Goal: Information Seeking & Learning: Check status

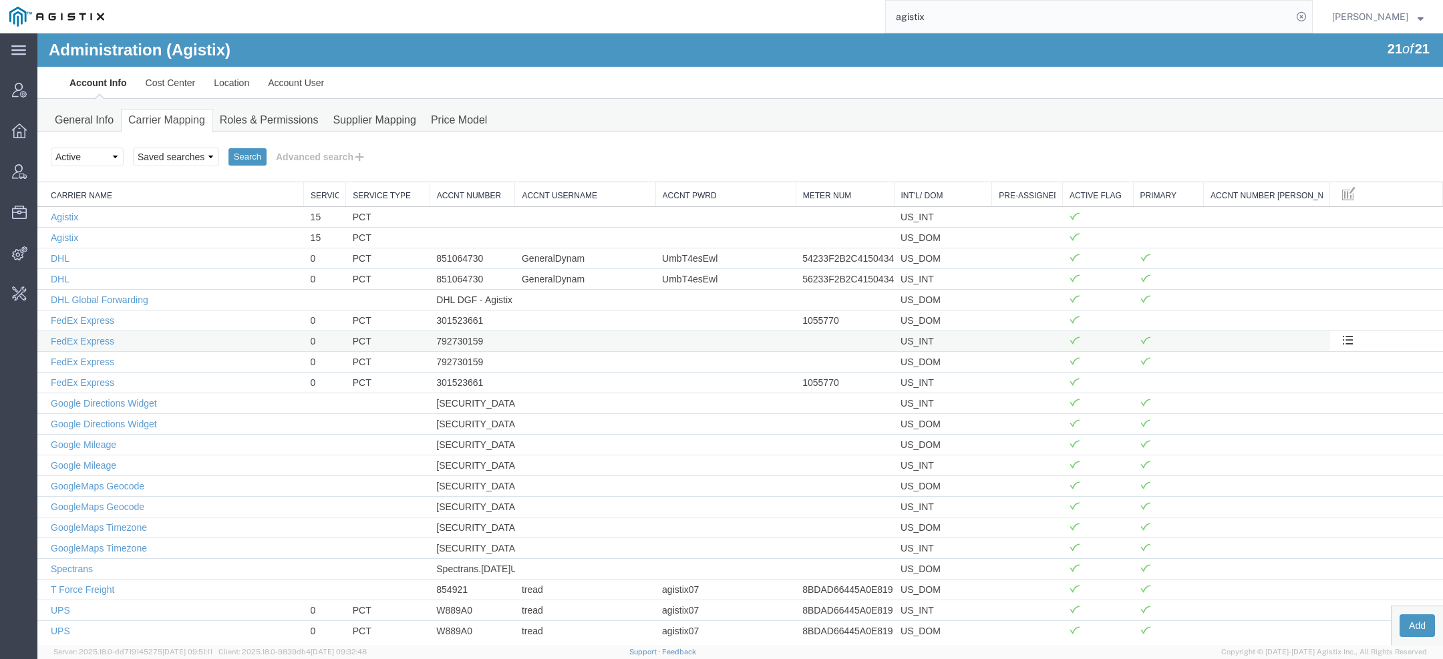
click at [455, 337] on td "792730159" at bounding box center [471, 341] width 85 height 21
click at [455, 338] on td "792730159" at bounding box center [471, 341] width 85 height 21
copy td "792730159"
click at [111, 316] on link "FedEx Express" at bounding box center [82, 320] width 63 height 11
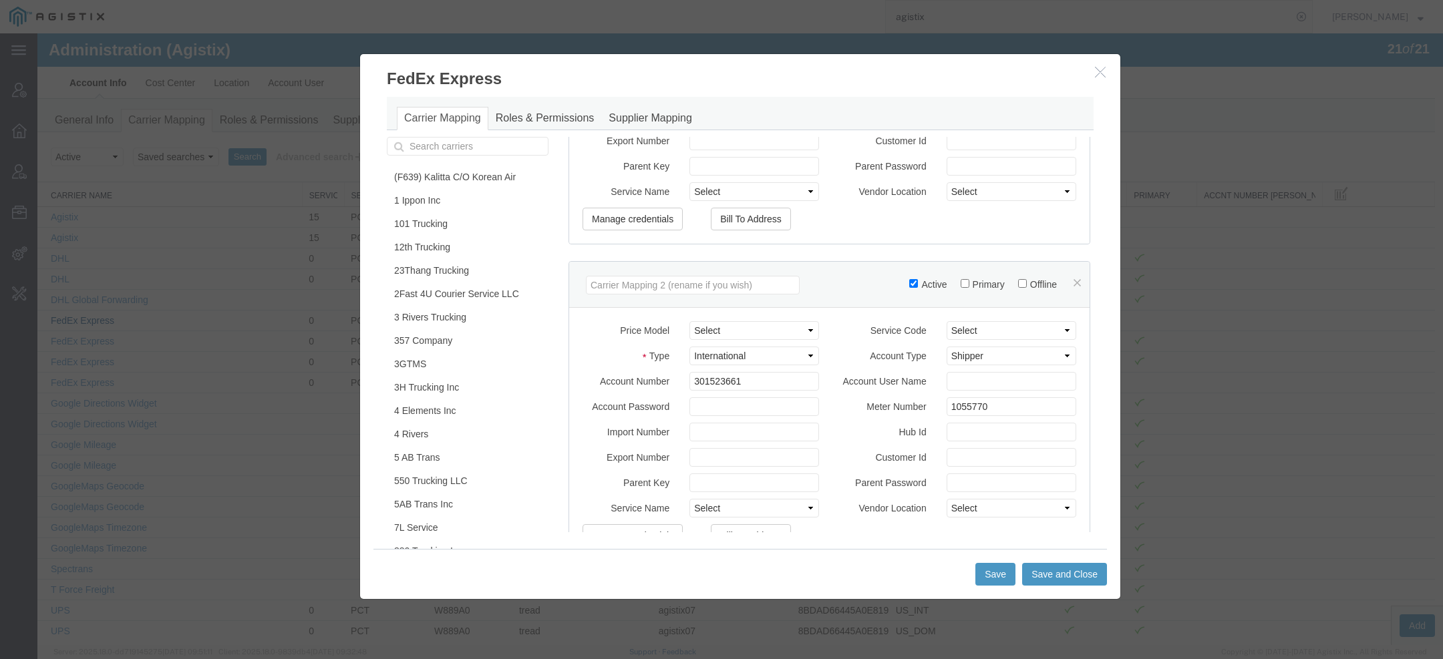
scroll to position [1147, 0]
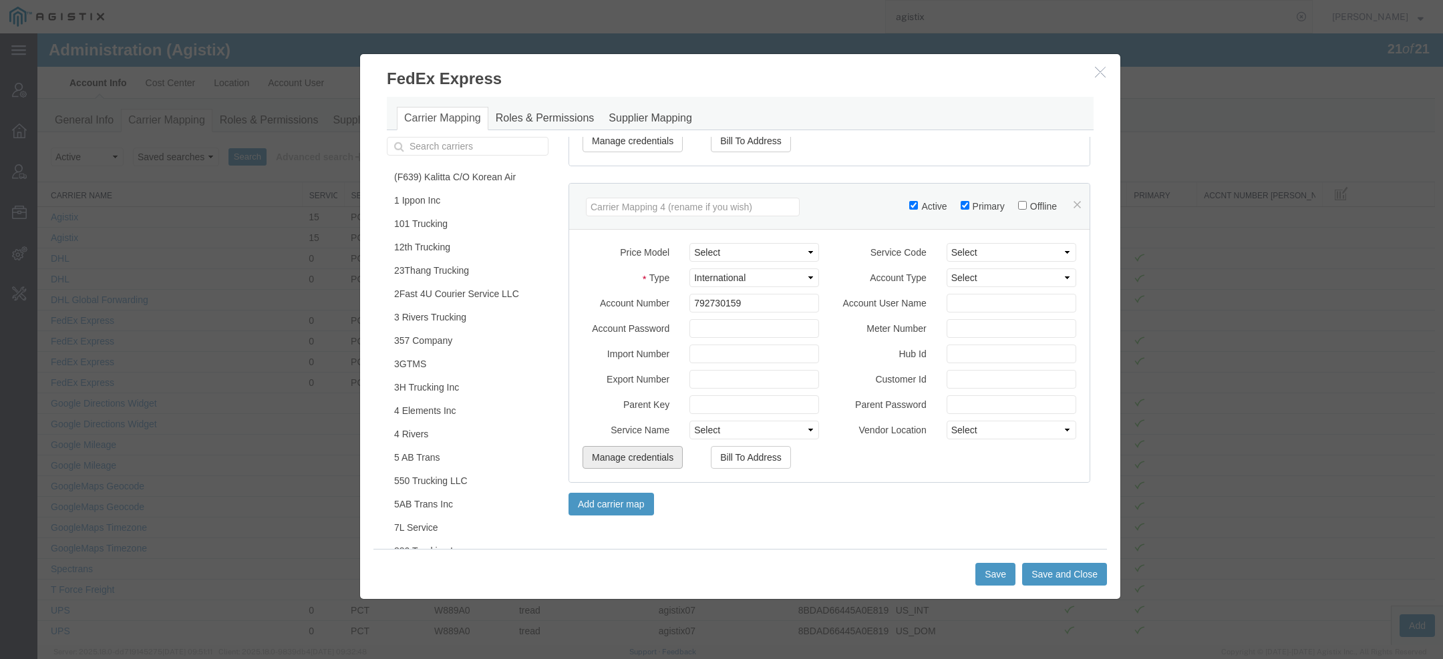
click at [624, 462] on button "Manage credentials" at bounding box center [632, 457] width 100 height 23
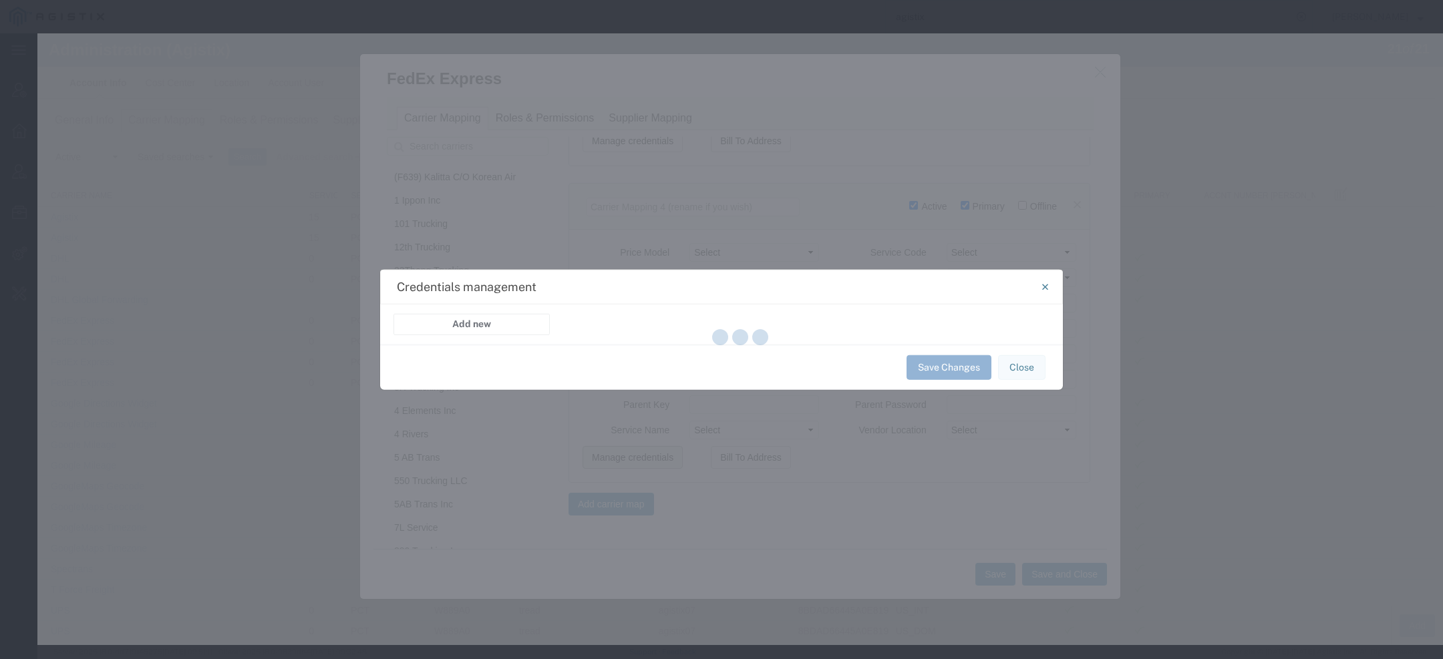
select select "PRICING"
select select "FEDEX_EXPRESS_REST_INTEGRATION"
select select "SHIPMENT"
select select "FEDEX_EXPRESS_REST_INTEGRATION"
select select "TRACKING"
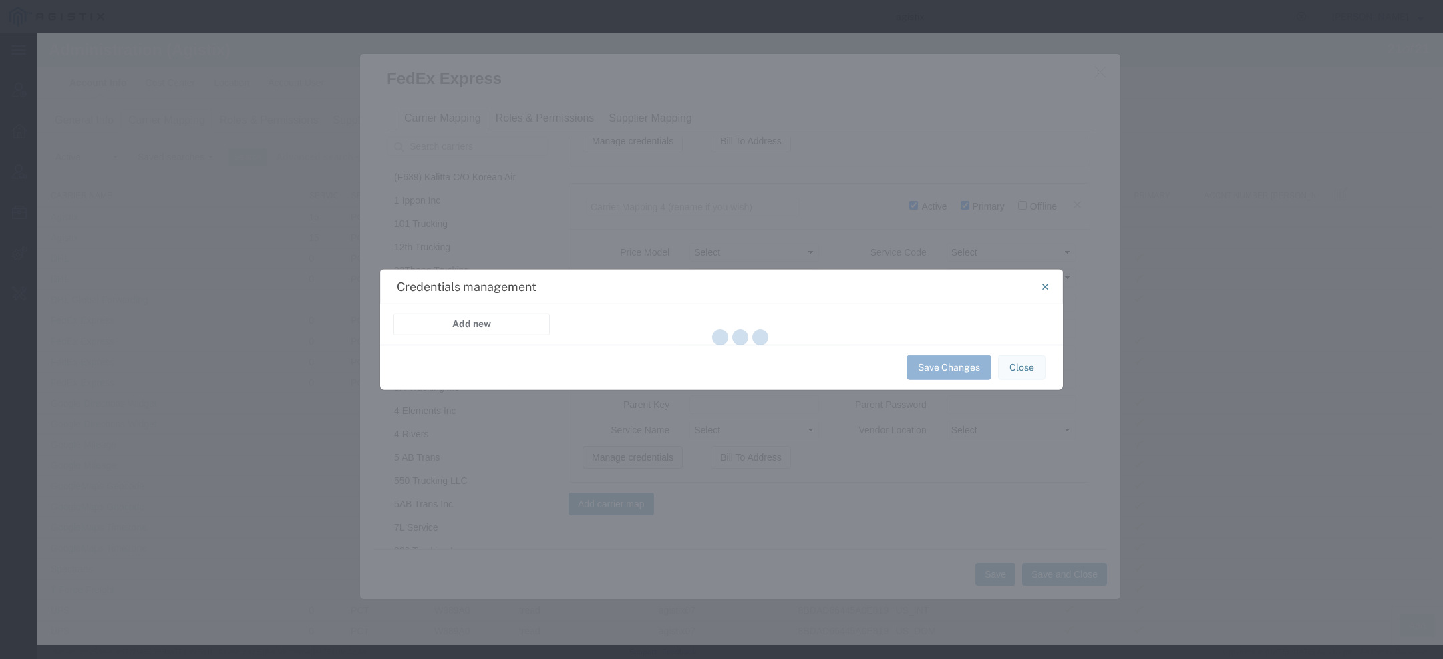
select select "FEDEX_EXPRESS_REST_INTEGRATION"
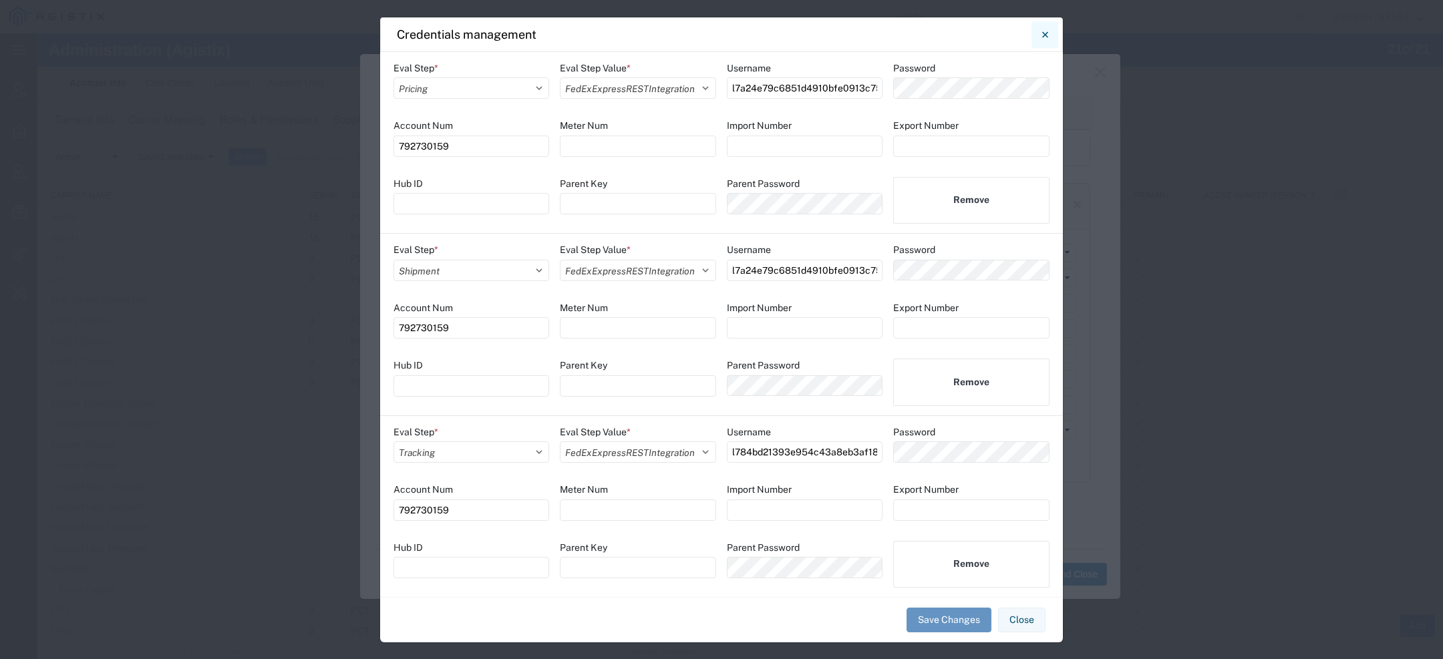
click at [1036, 35] on button "Close" at bounding box center [1044, 34] width 27 height 27
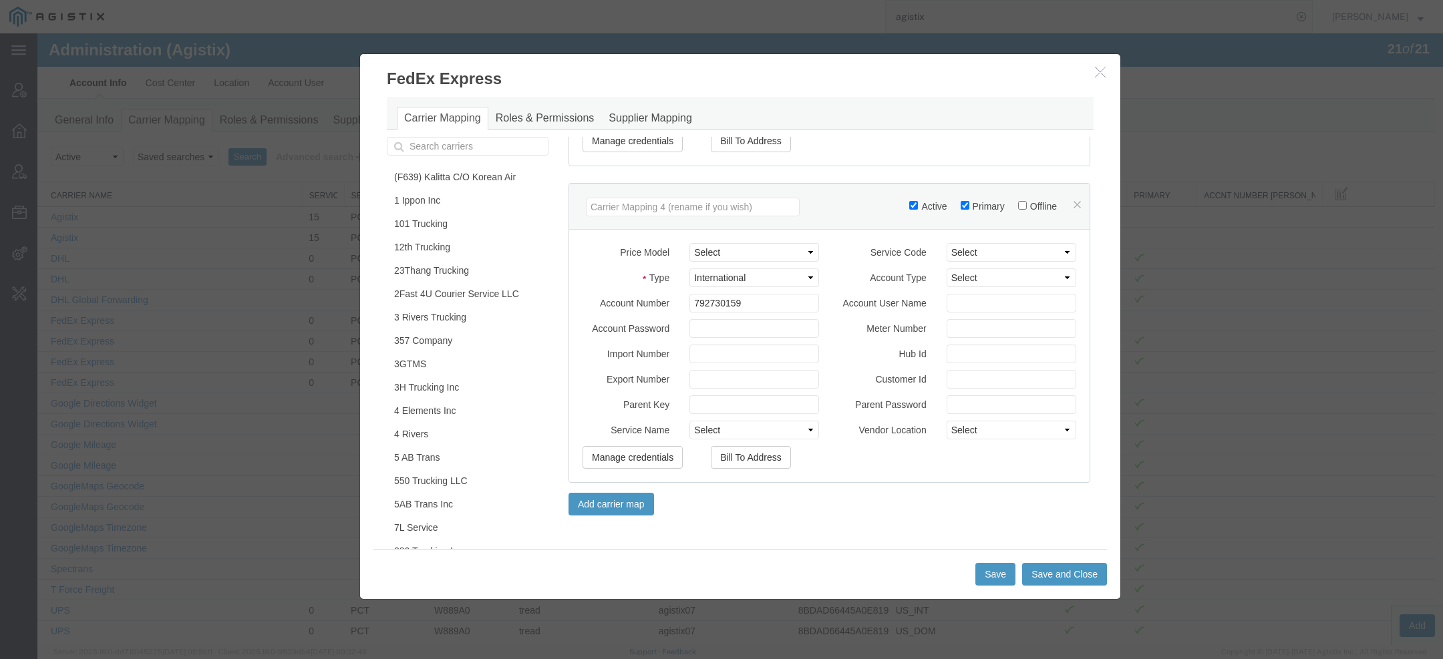
click at [1101, 71] on icon "button" at bounding box center [1100, 71] width 11 height 11
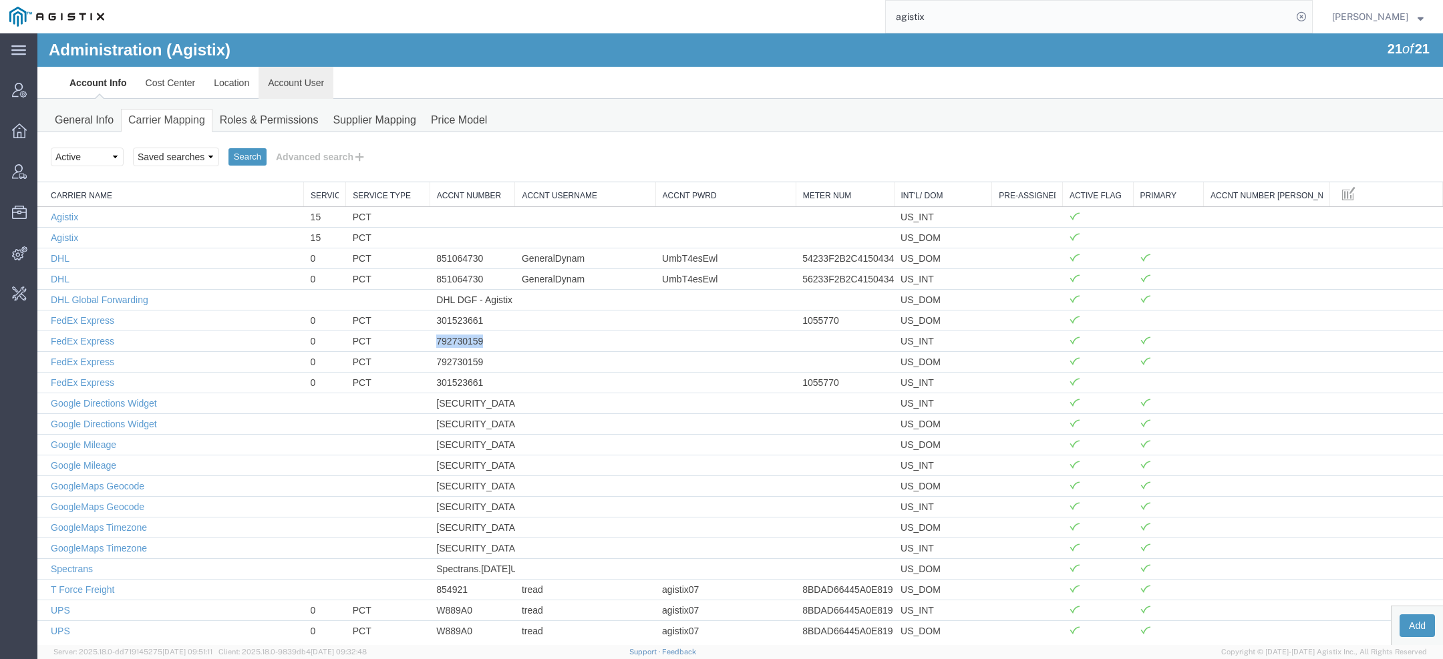
click at [287, 81] on link "Account User" at bounding box center [295, 83] width 75 height 32
click at [293, 81] on div at bounding box center [739, 339] width 1405 height 612
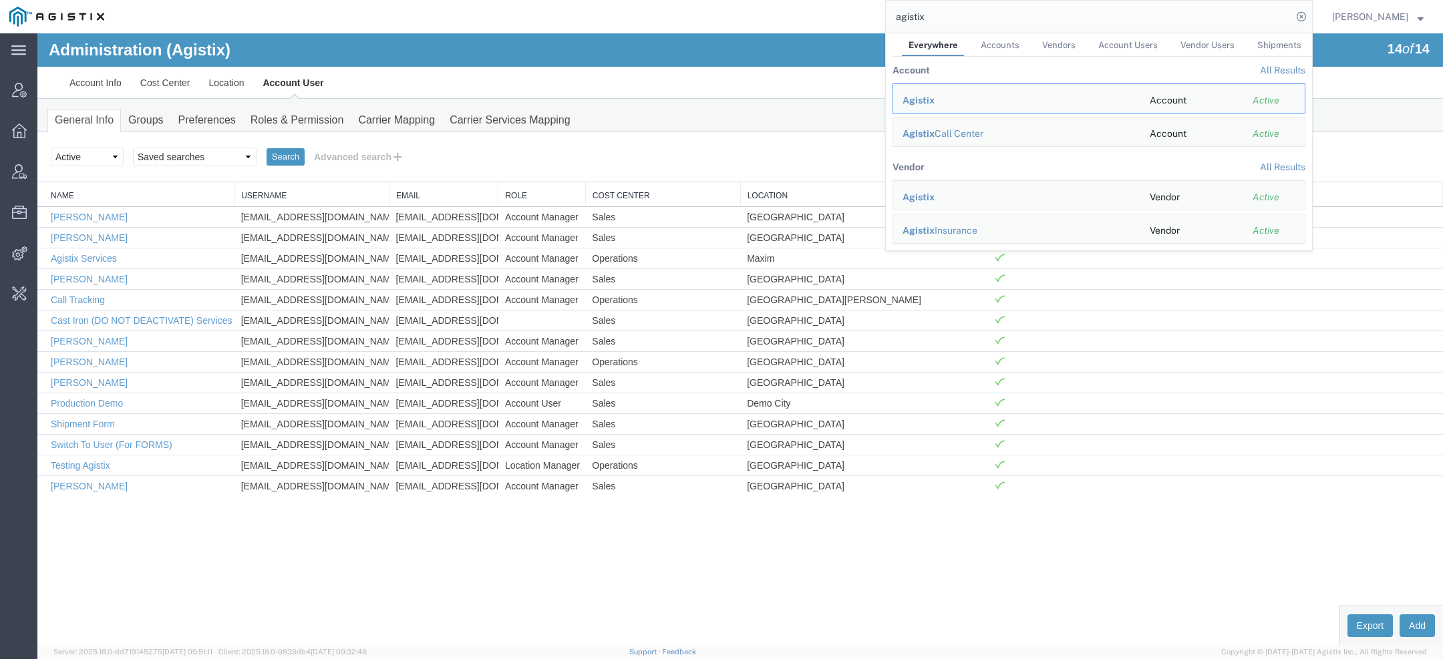
click at [917, 14] on input "agistix" at bounding box center [1089, 17] width 406 height 32
click at [916, 14] on input "agistix" at bounding box center [1089, 17] width 406 height 32
paste input "113722"
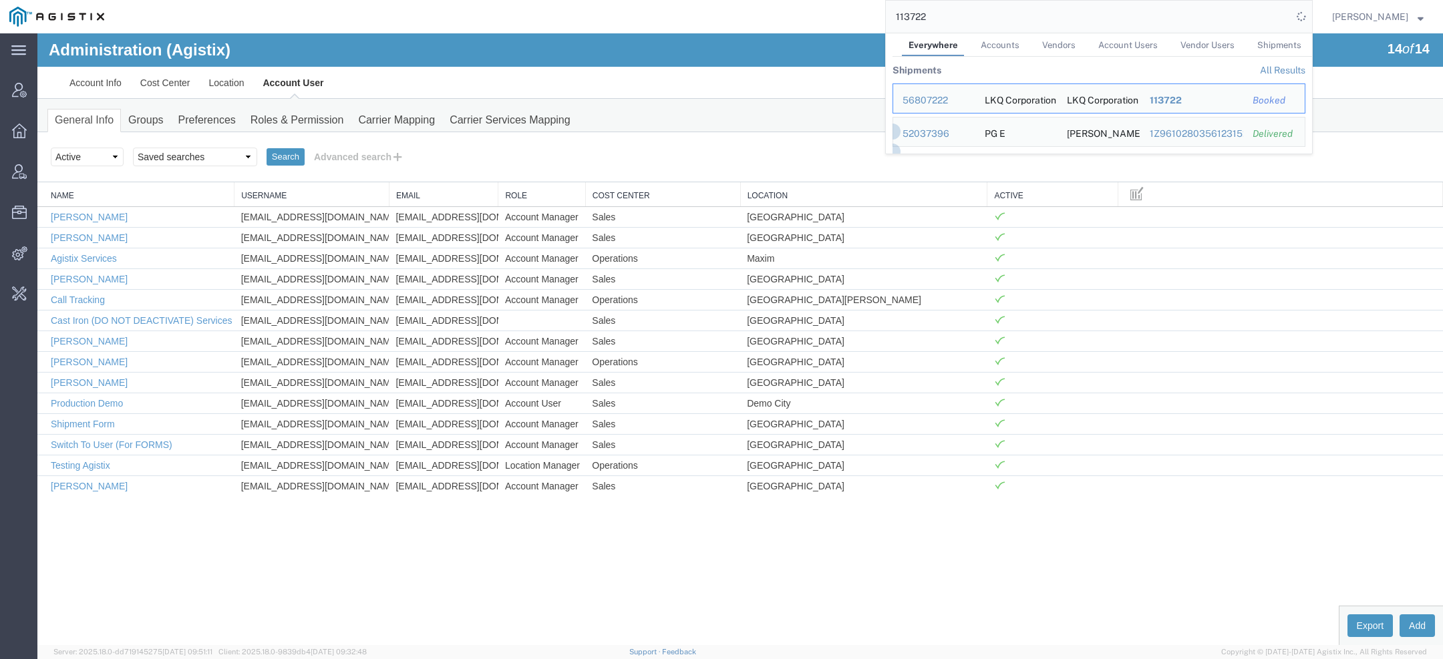
click at [920, 14] on input "113722" at bounding box center [1089, 17] width 406 height 32
paste input "3"
click at [914, 15] on input "113723" at bounding box center [1089, 17] width 406 height 32
click at [914, 16] on input "113723" at bounding box center [1089, 17] width 406 height 32
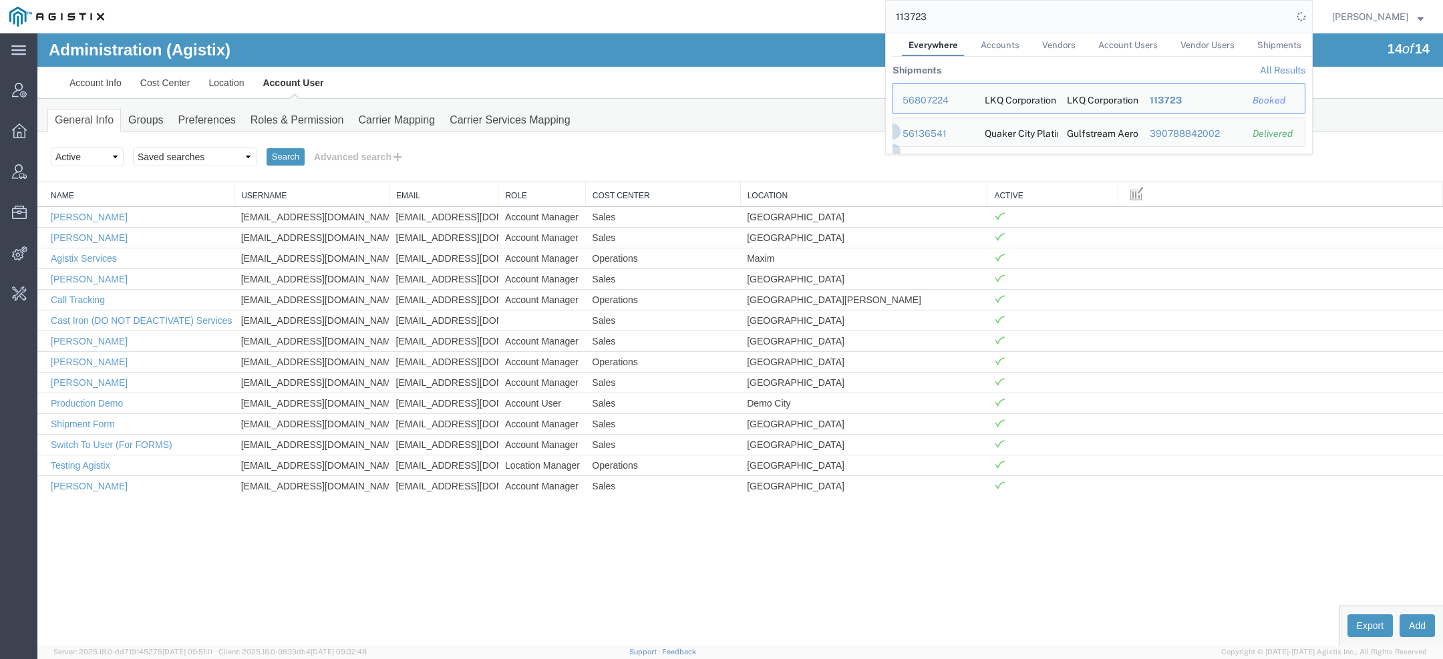
paste input "4"
click at [924, 15] on input "113724" at bounding box center [1089, 17] width 406 height 32
paste input "5"
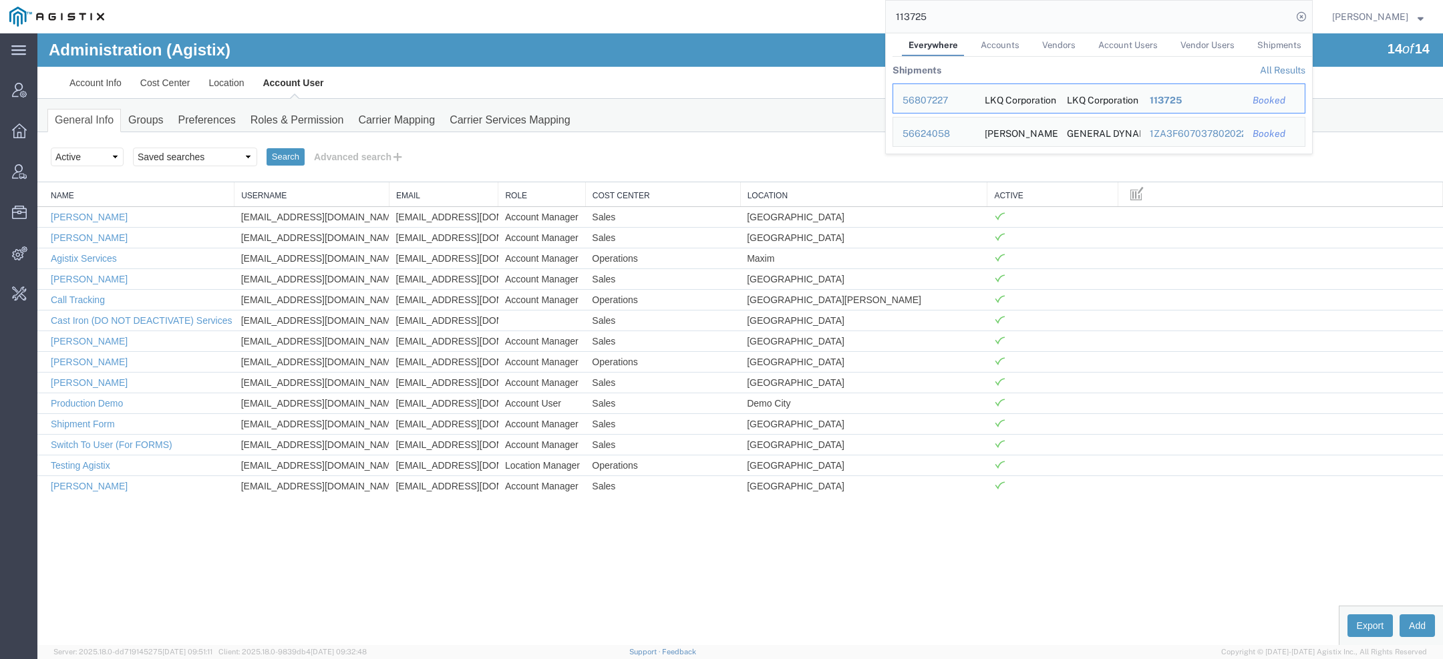
click at [908, 21] on input "113725" at bounding box center [1089, 17] width 406 height 32
paste input "6"
click at [919, 19] on input "113726" at bounding box center [1089, 17] width 406 height 32
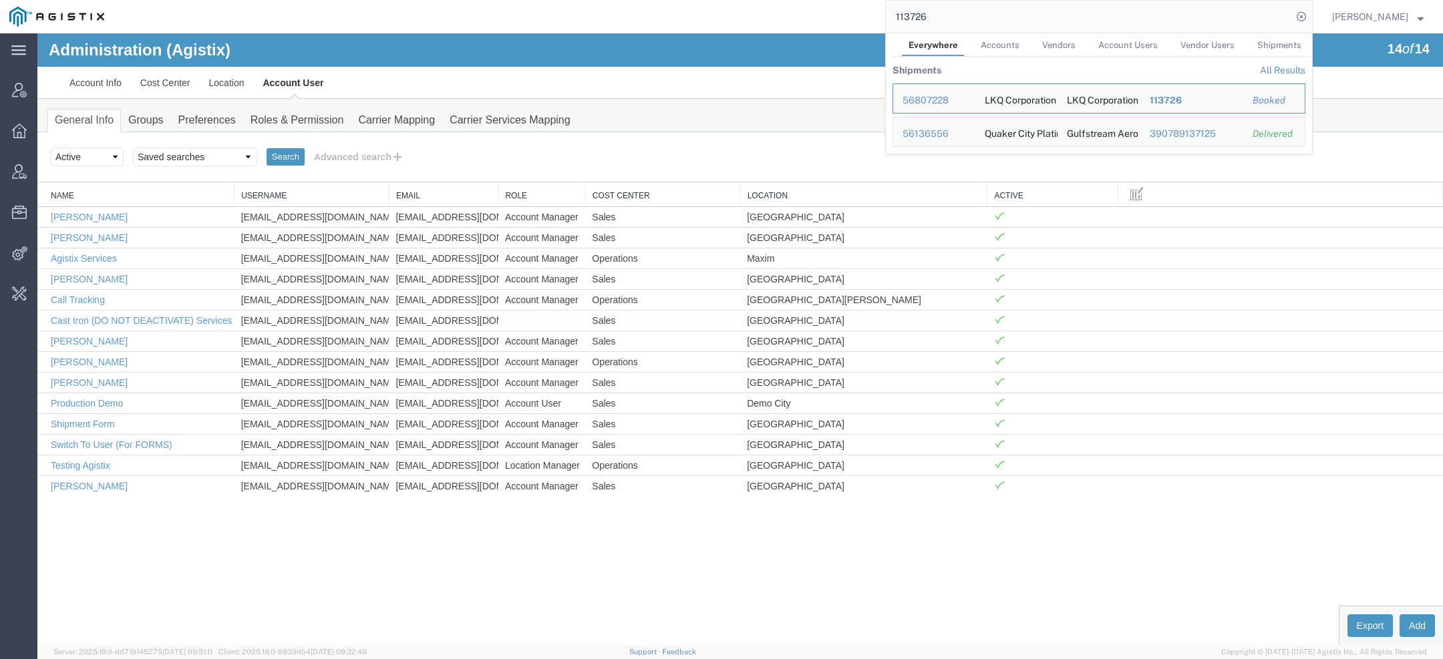
paste input "7"
click at [921, 15] on input "113727" at bounding box center [1089, 17] width 406 height 32
paste input "56807502"
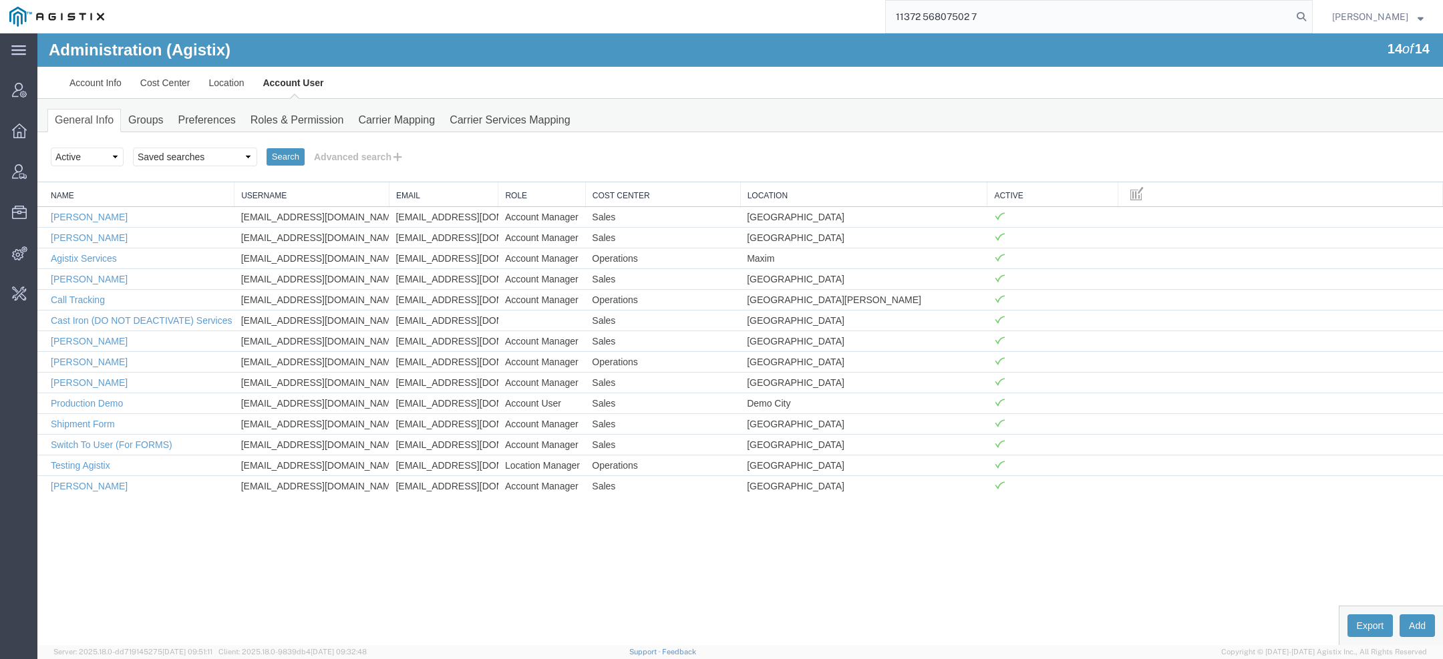
click at [921, 15] on input "11372 56807502 7" at bounding box center [1089, 17] width 406 height 32
paste input "56807502"
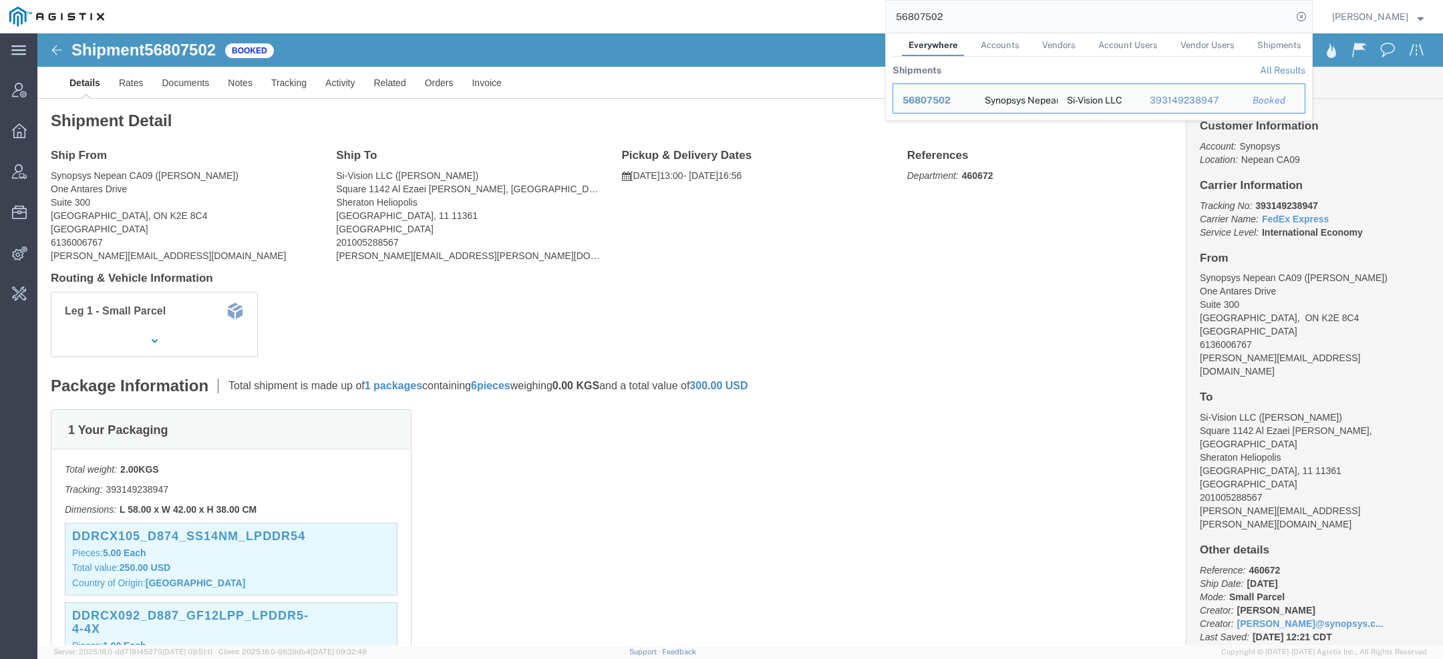
click span "Synopsys"
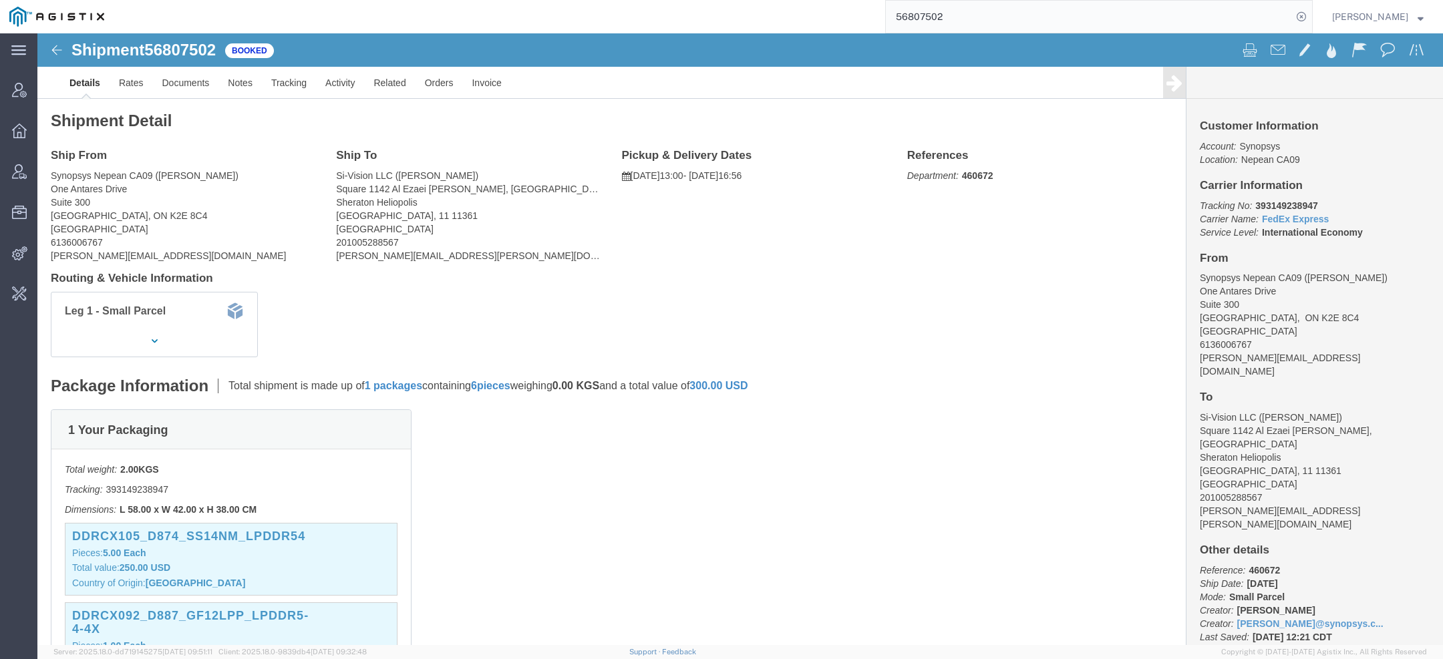
click at [929, 23] on input "56807502" at bounding box center [1089, 17] width 406 height 32
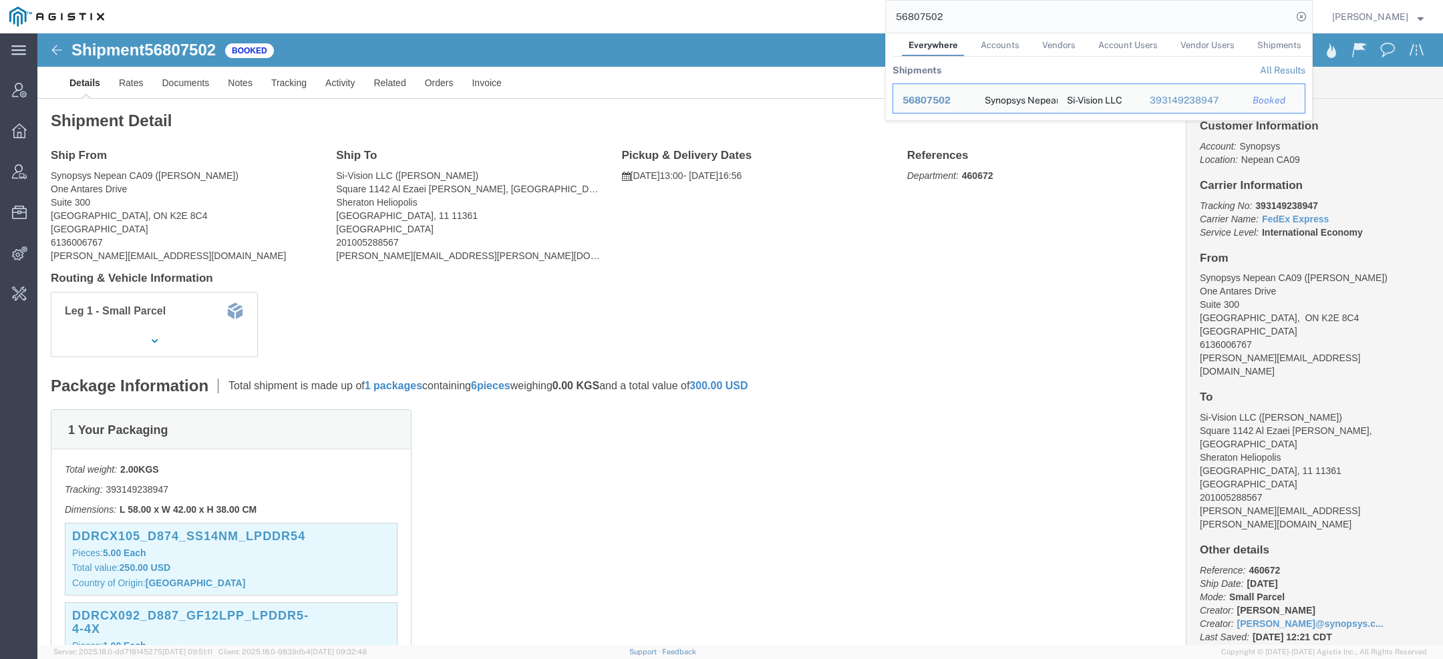
click at [929, 23] on input "56807502" at bounding box center [1089, 17] width 406 height 32
paste input "640306"
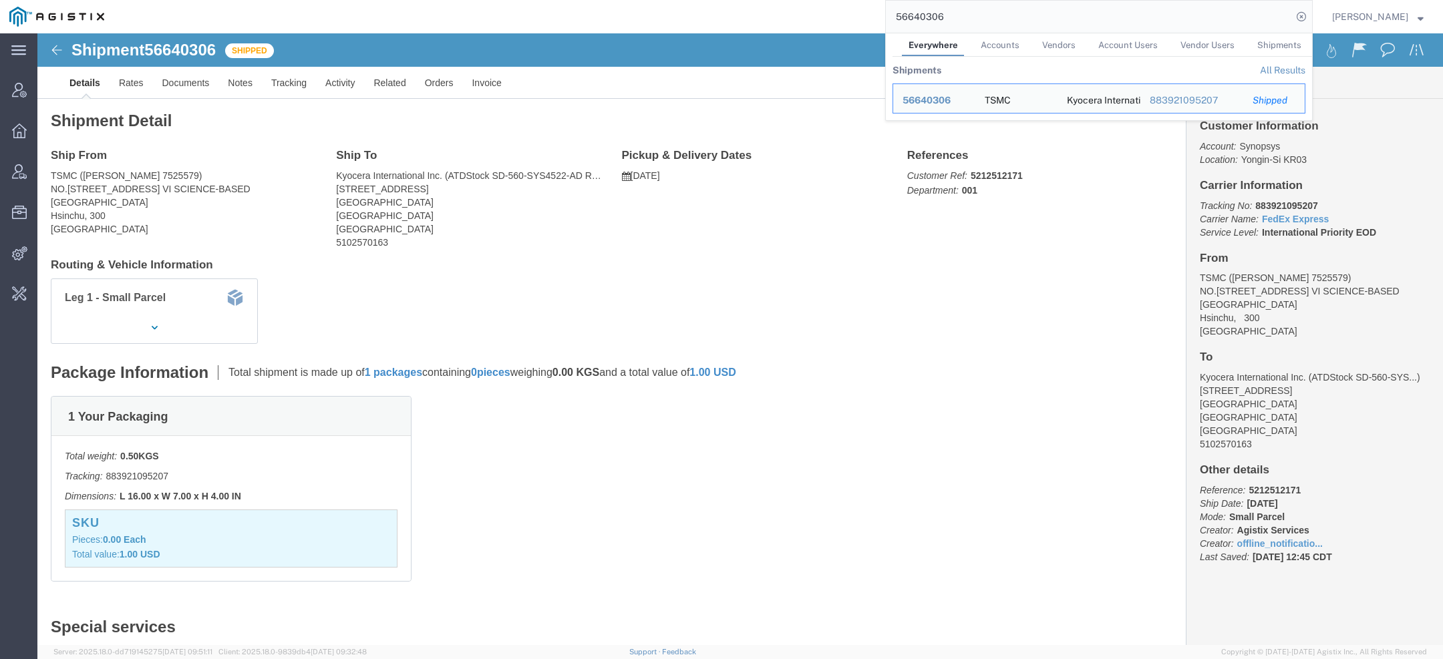
click at [930, 23] on input "56640306" at bounding box center [1089, 17] width 406 height 32
paste input "113741"
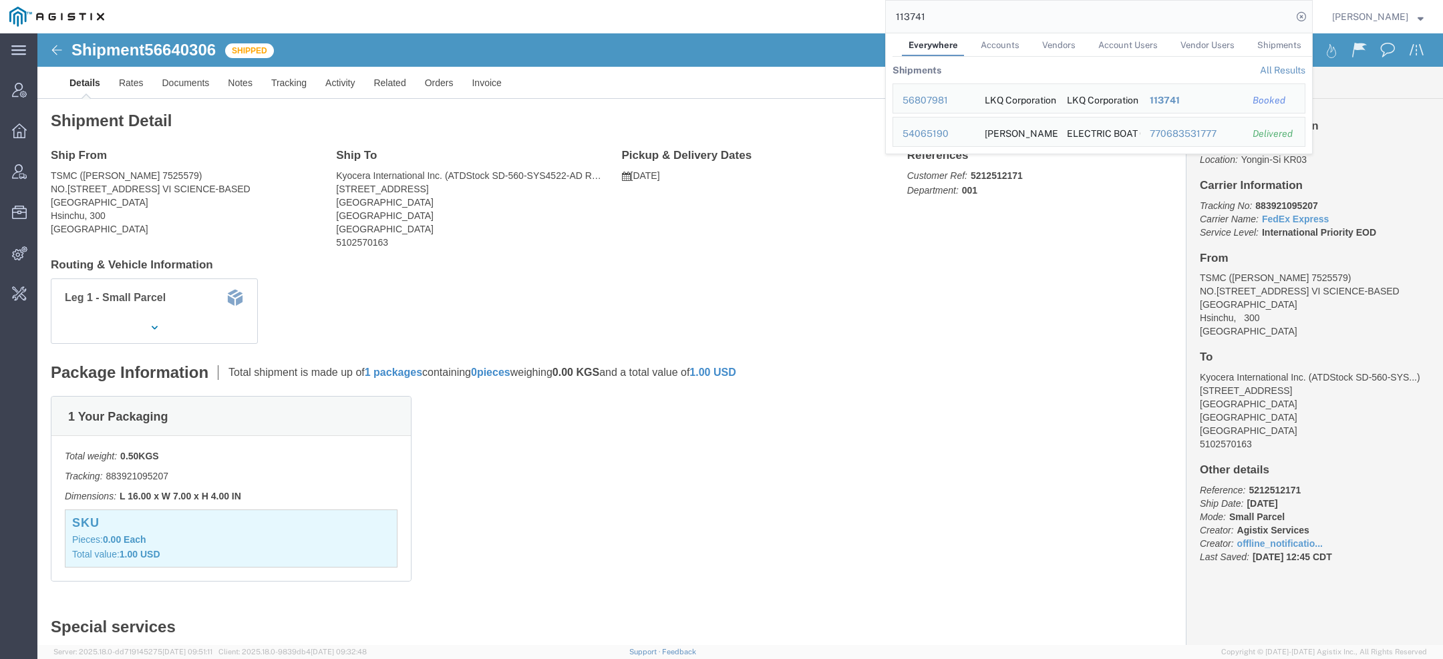
drag, startPoint x: 896, startPoint y: 20, endPoint x: 693, endPoint y: 15, distance: 202.5
click at [693, 15] on div "113741 Everywhere Accounts Vendors Account Users Vendor Users Shipments Shipmen…" at bounding box center [713, 16] width 1199 height 33
paste input "56797254"
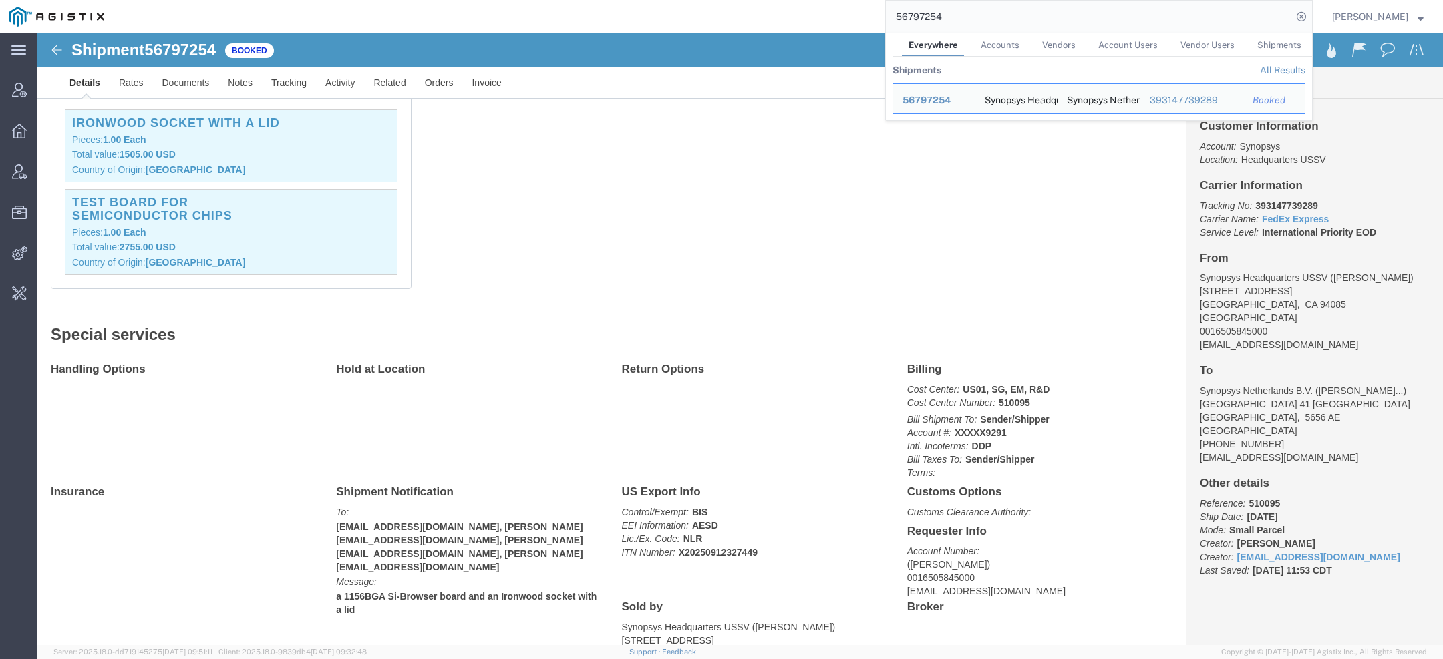
scroll to position [419, 0]
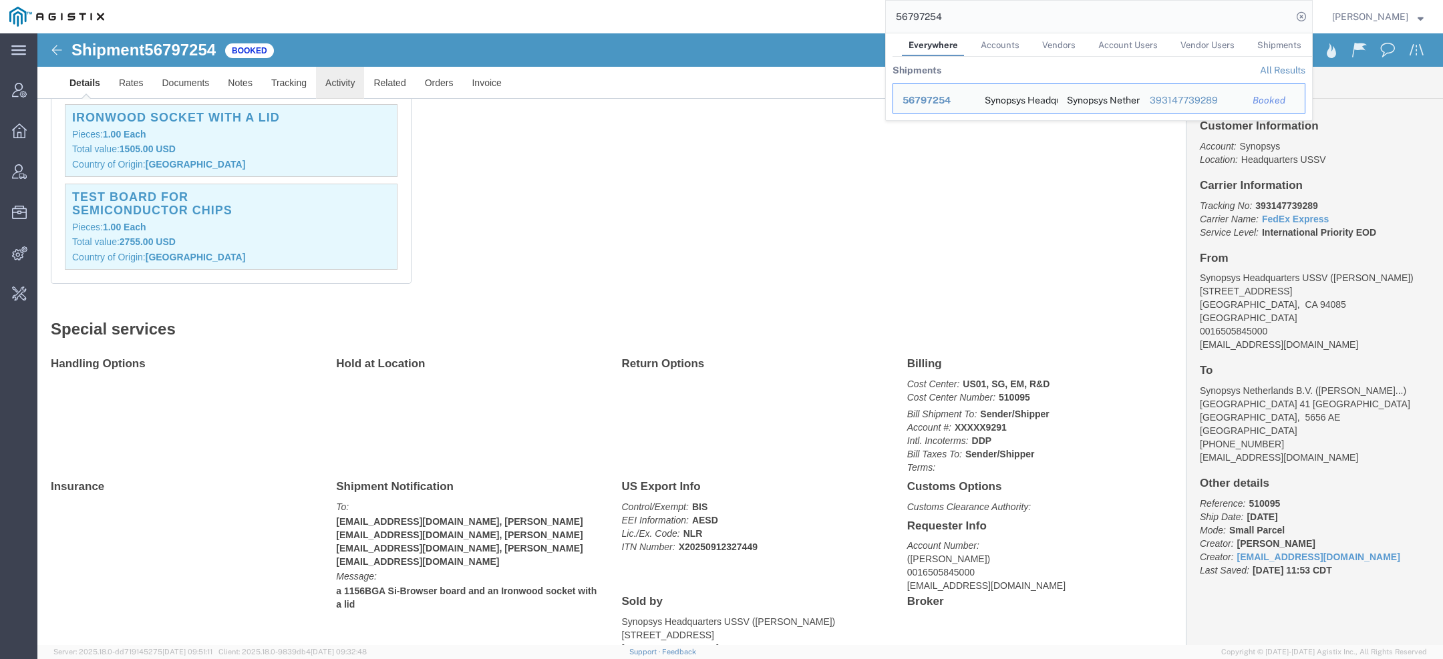
click link "Activity"
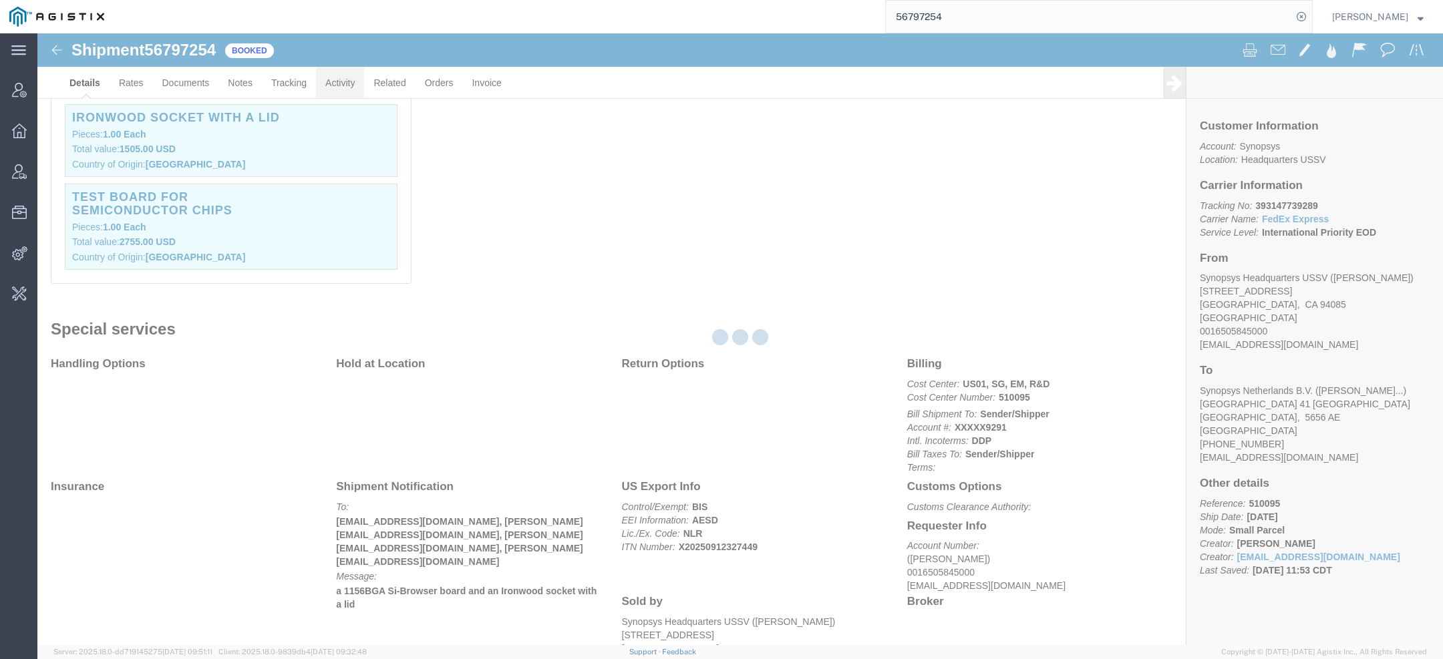
click at [338, 83] on div at bounding box center [739, 339] width 1405 height 612
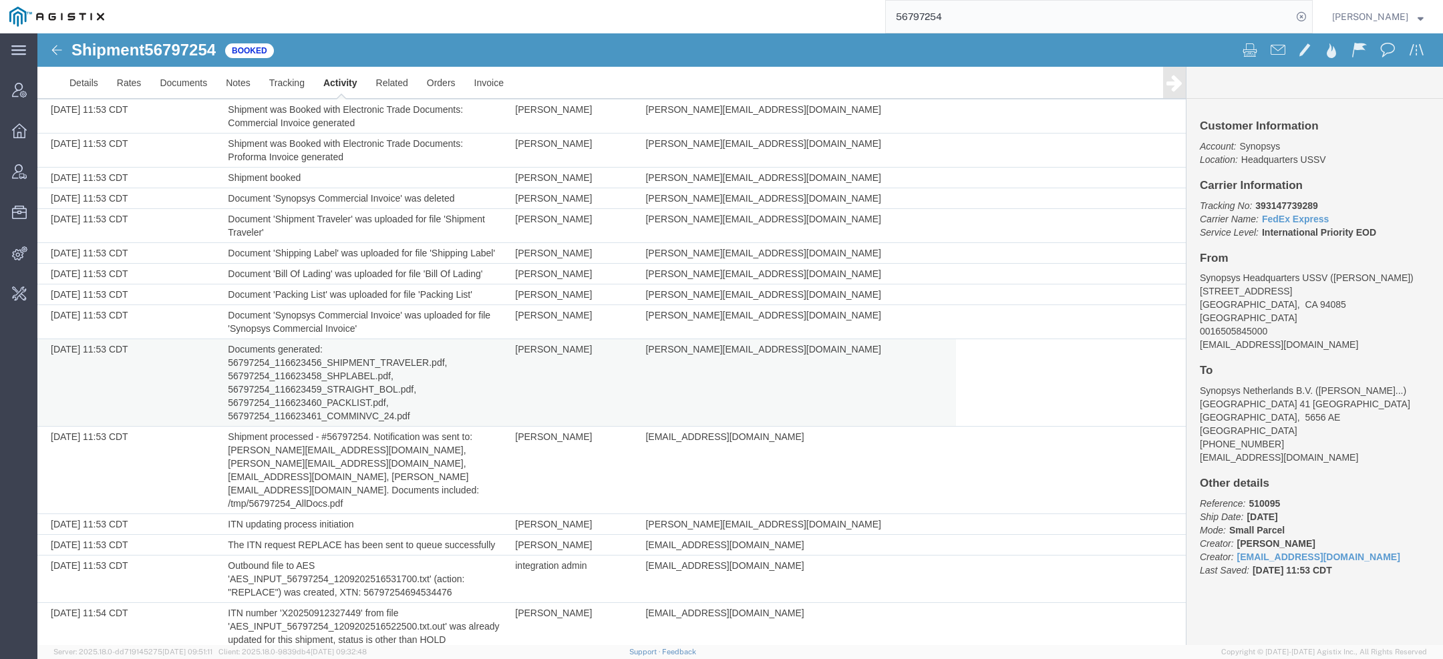
scroll to position [1373, 0]
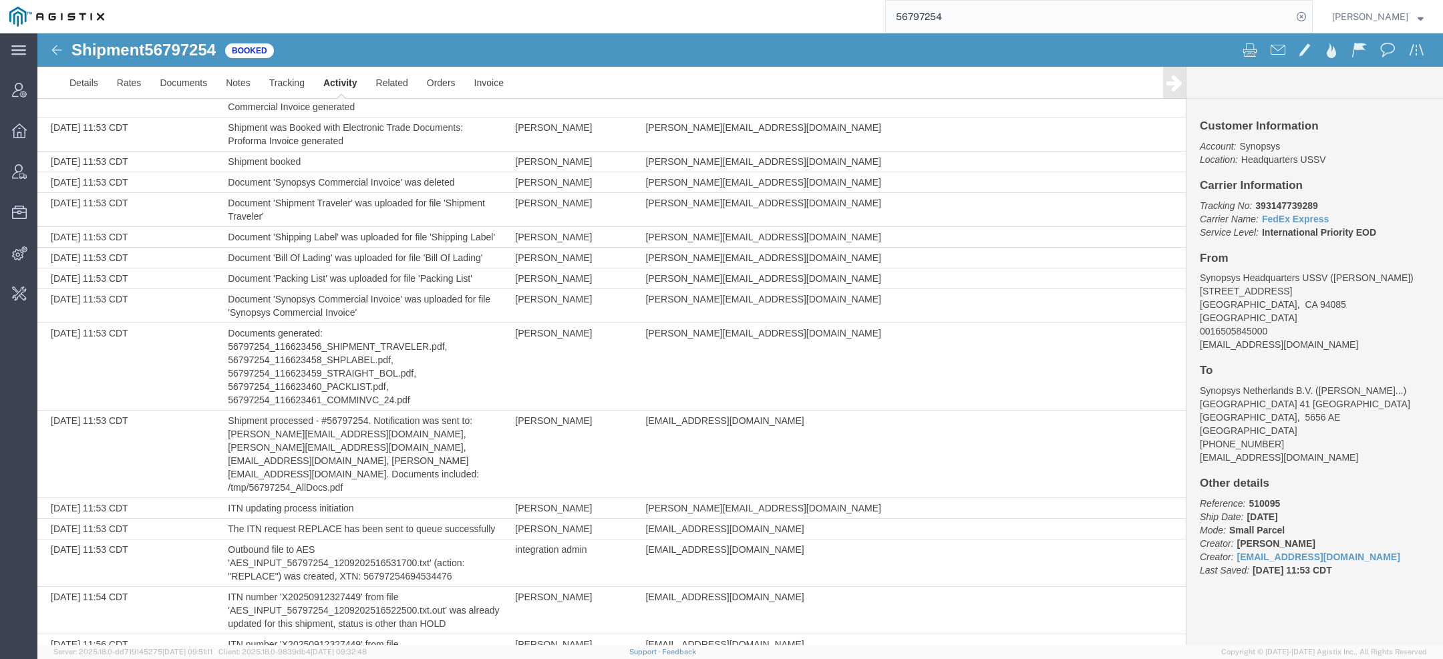
drag, startPoint x: 957, startPoint y: 27, endPoint x: 783, endPoint y: -1, distance: 176.6
click at [783, 0] on div "56797254" at bounding box center [713, 16] width 1199 height 33
paste input "Synopsys"
type input "Synopsys"
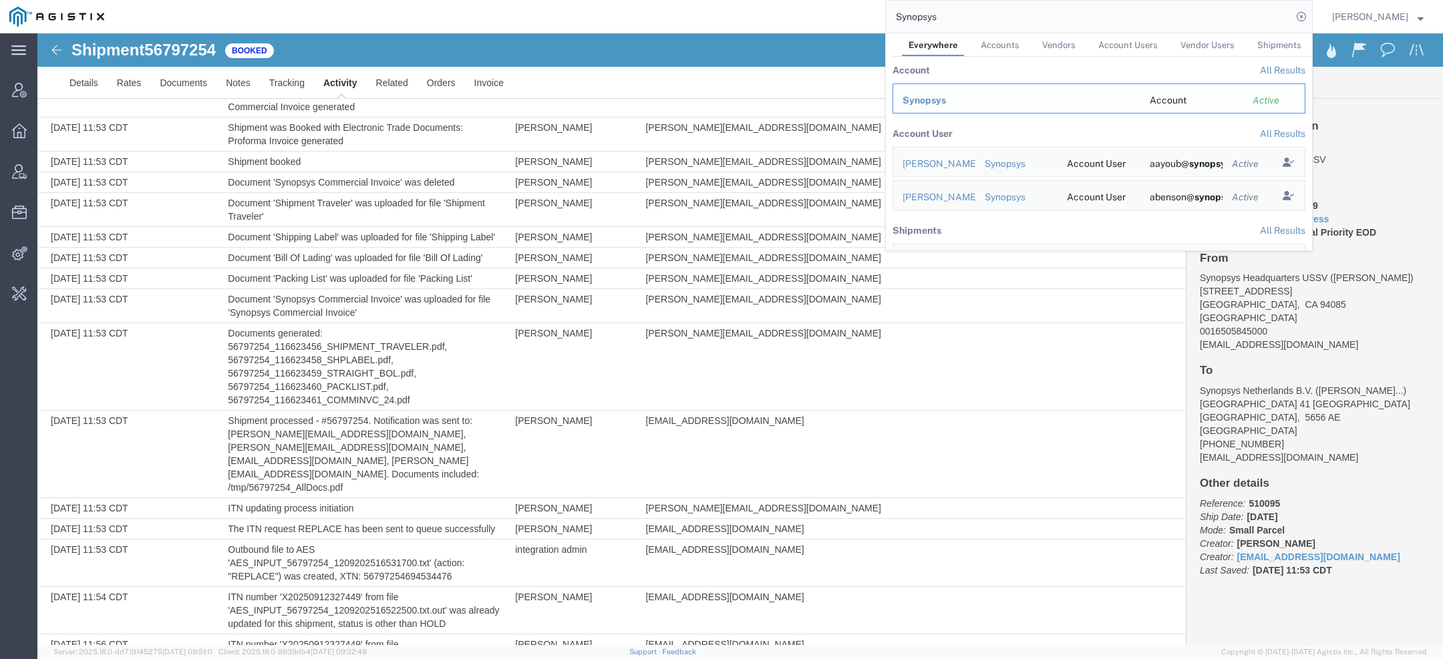
click at [938, 103] on span "Synopsys" at bounding box center [923, 100] width 43 height 11
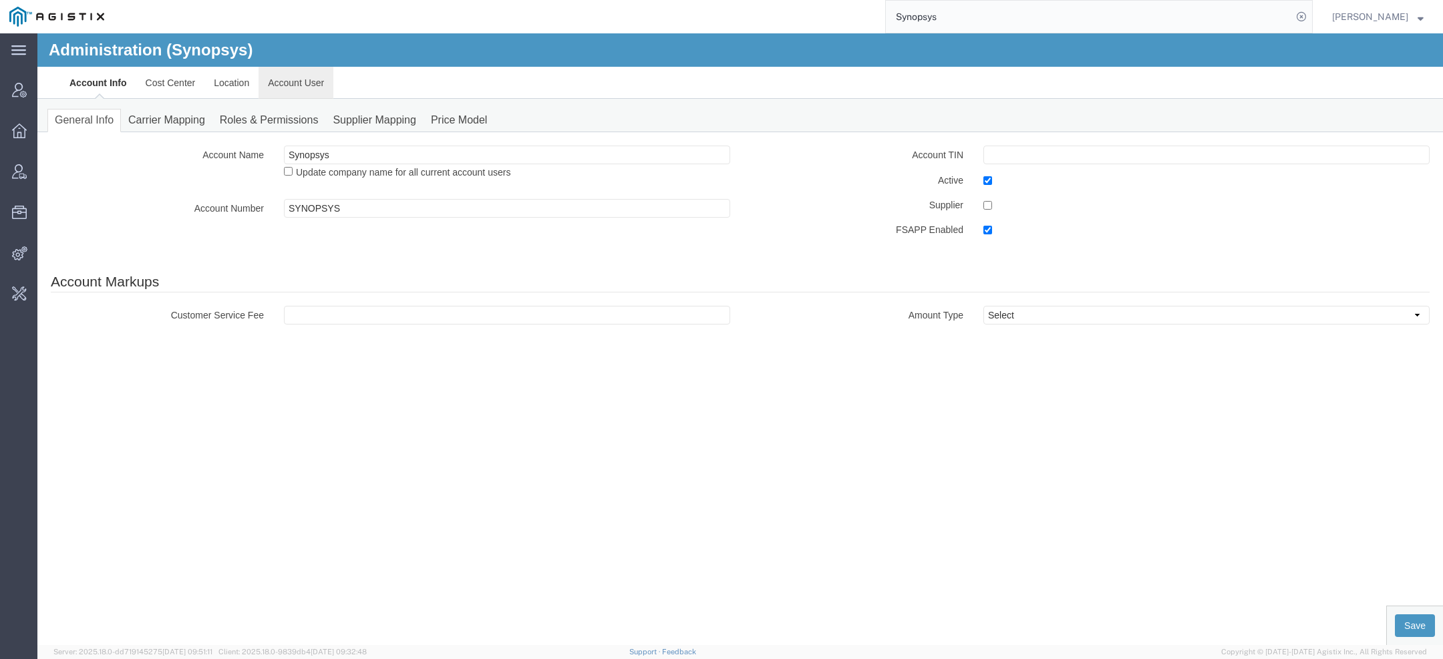
click at [303, 92] on link "Account User" at bounding box center [295, 83] width 75 height 32
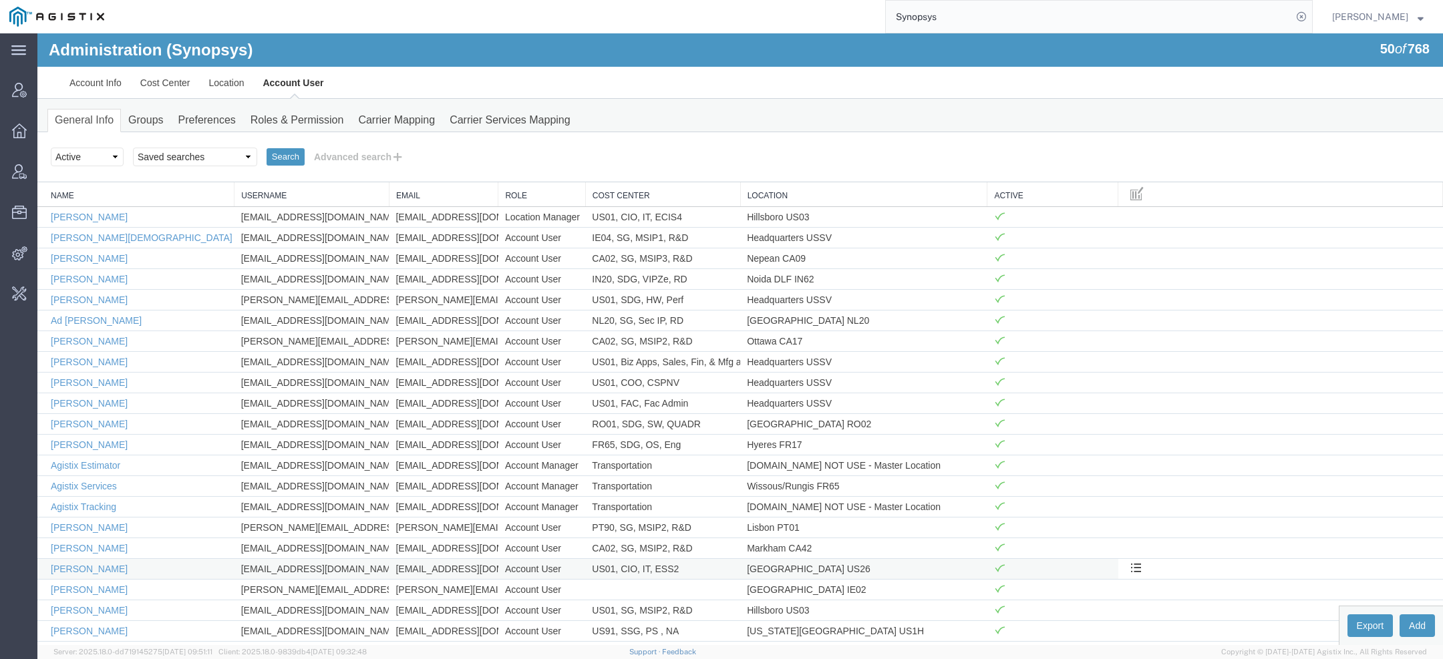
scroll to position [19, 0]
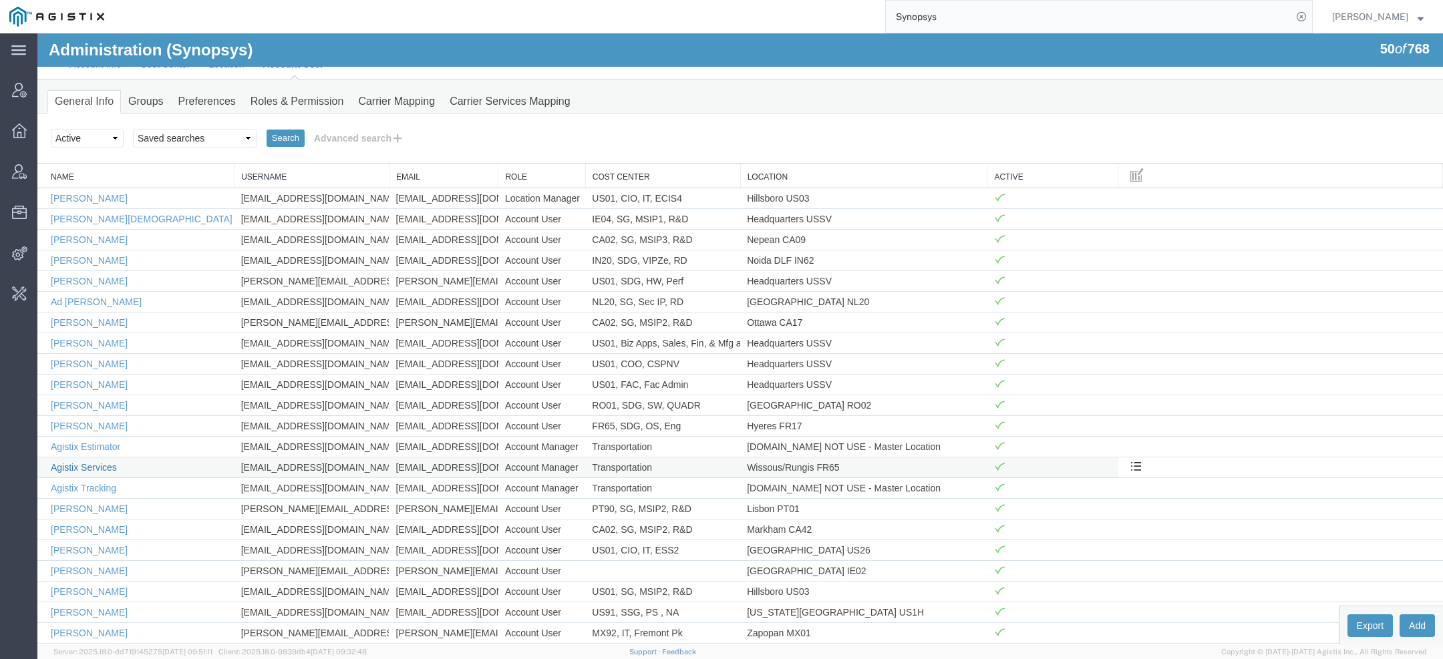
click at [102, 464] on link "Agistix Services" at bounding box center [84, 467] width 66 height 11
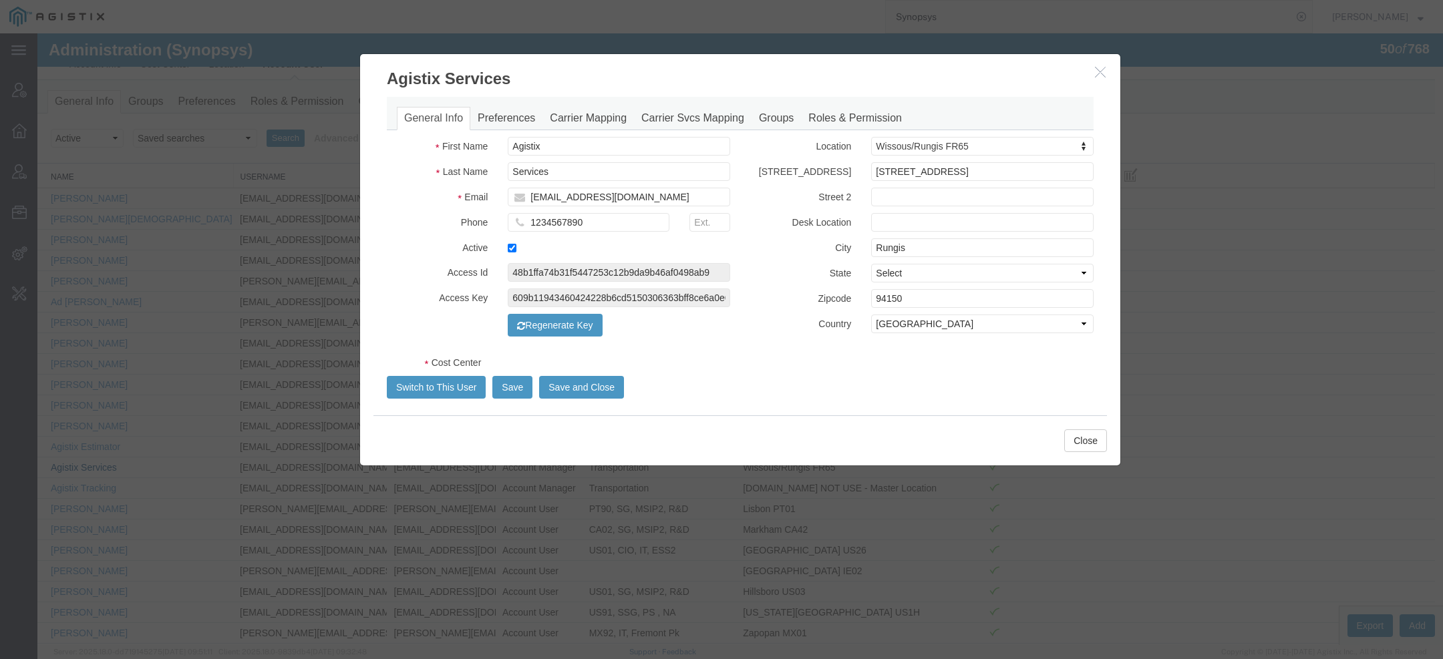
select select "COSTCENTER"
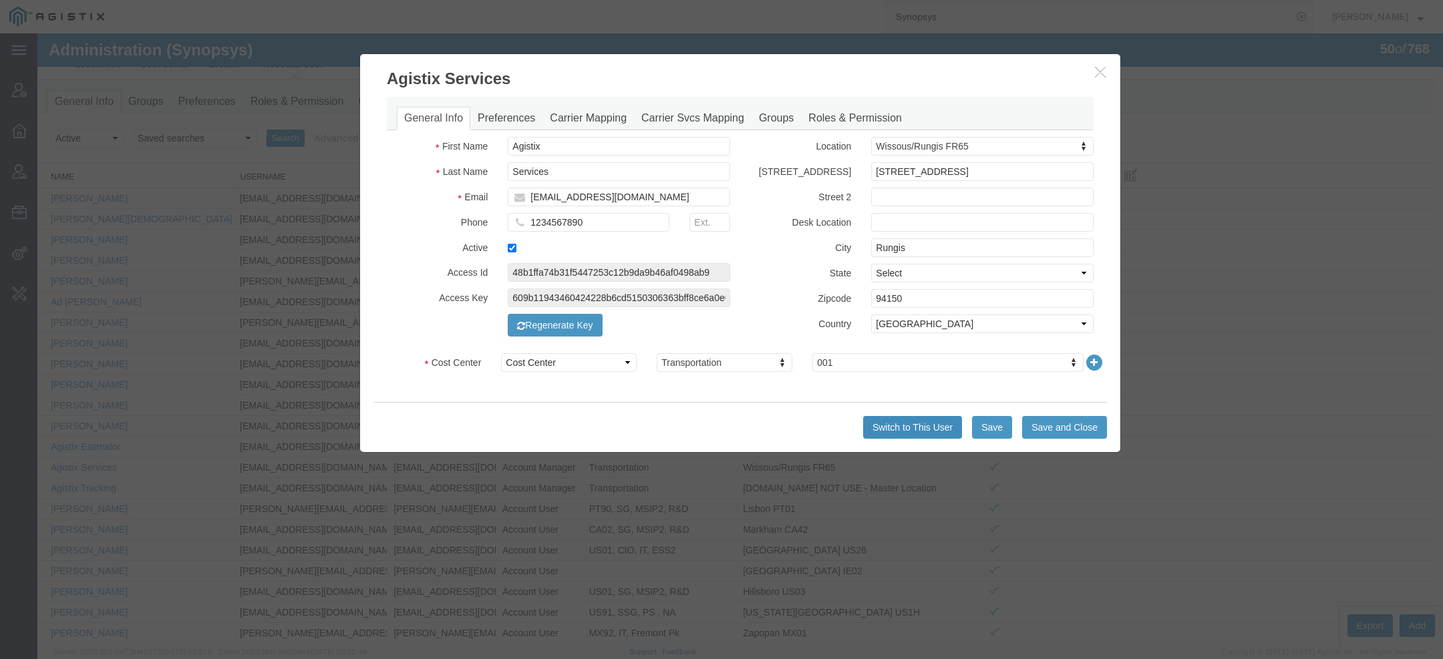
click at [888, 426] on button "Switch to This User" at bounding box center [912, 427] width 99 height 23
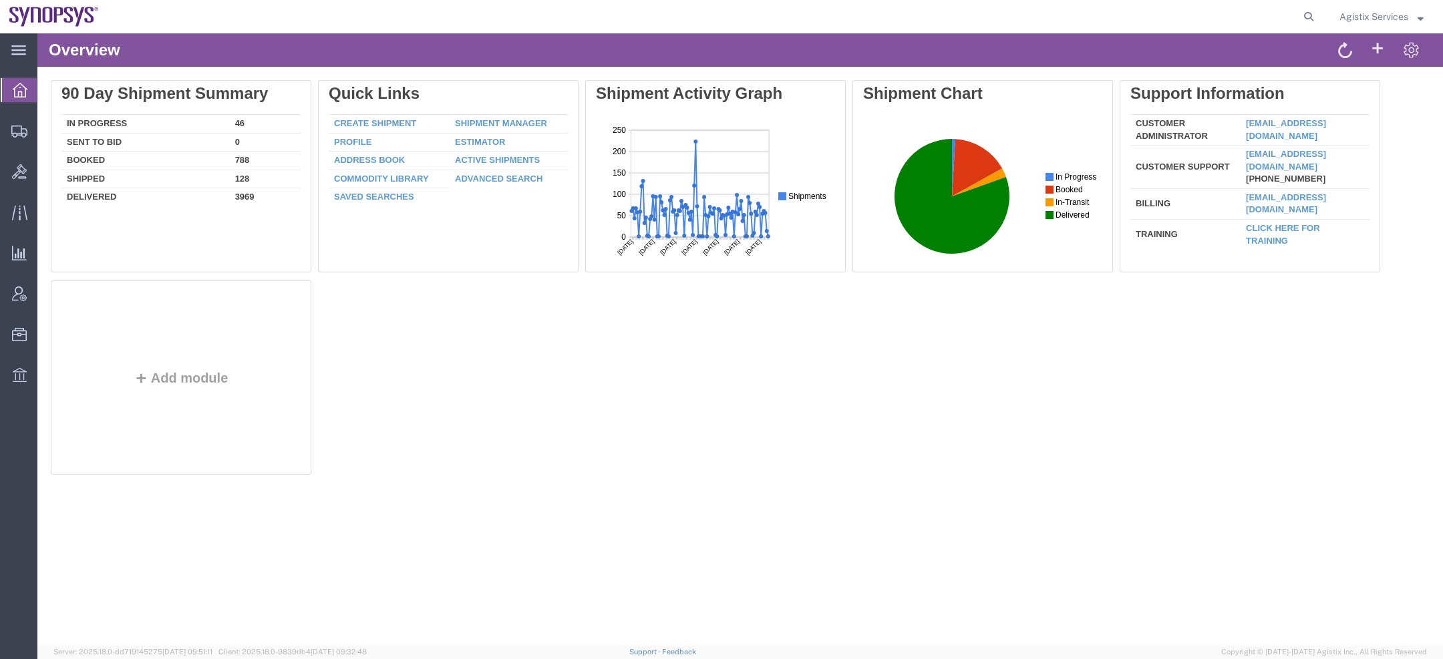
click at [1296, 21] on agx-global-search at bounding box center [1105, 16] width 427 height 33
click at [1314, 13] on icon at bounding box center [1308, 16] width 19 height 19
paste input "56807502"
type input "56807502"
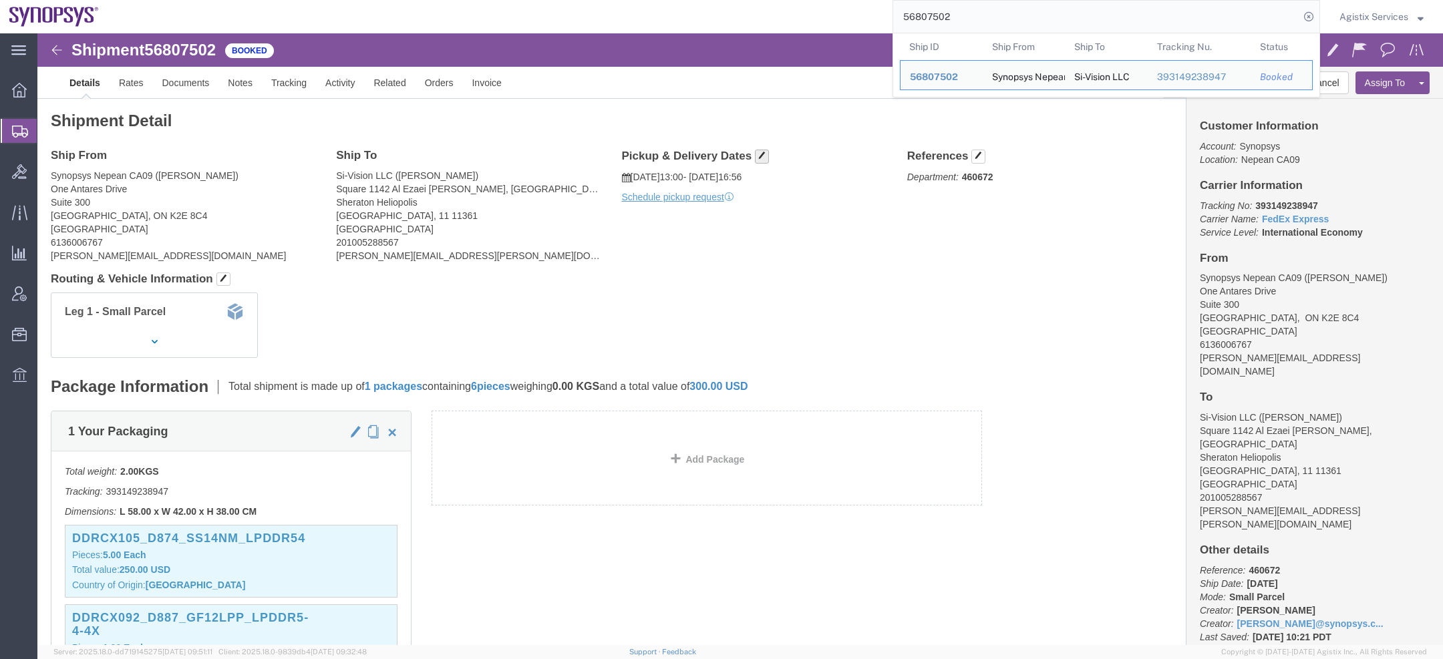
click span "button"
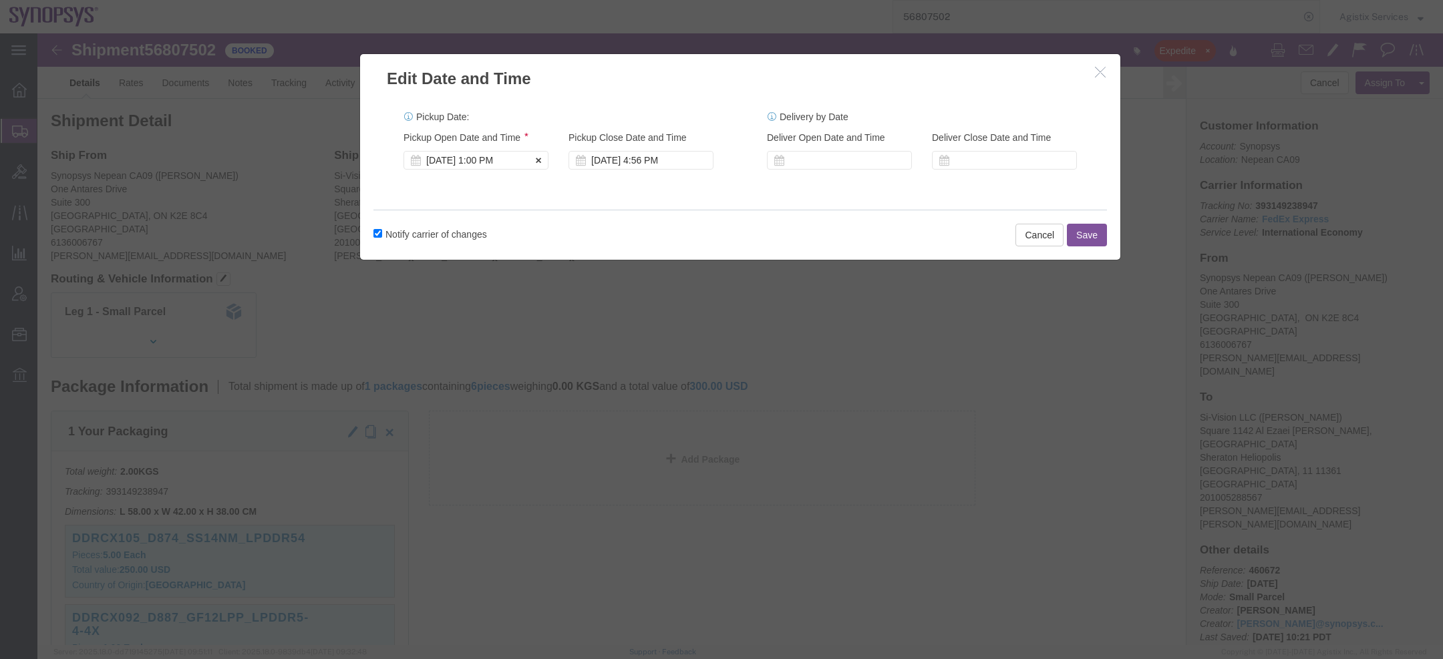
click div "[DATE] 1:00 PM"
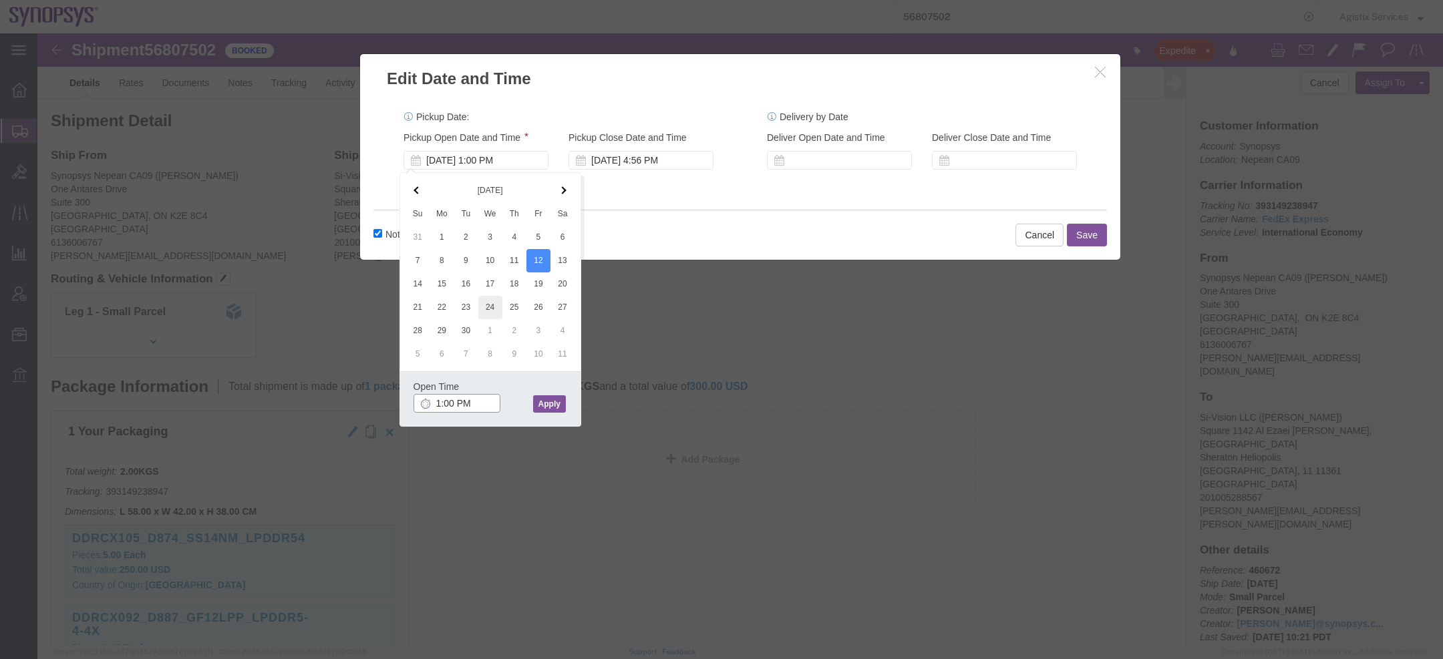
type input "2:00 PM"
click button "Apply"
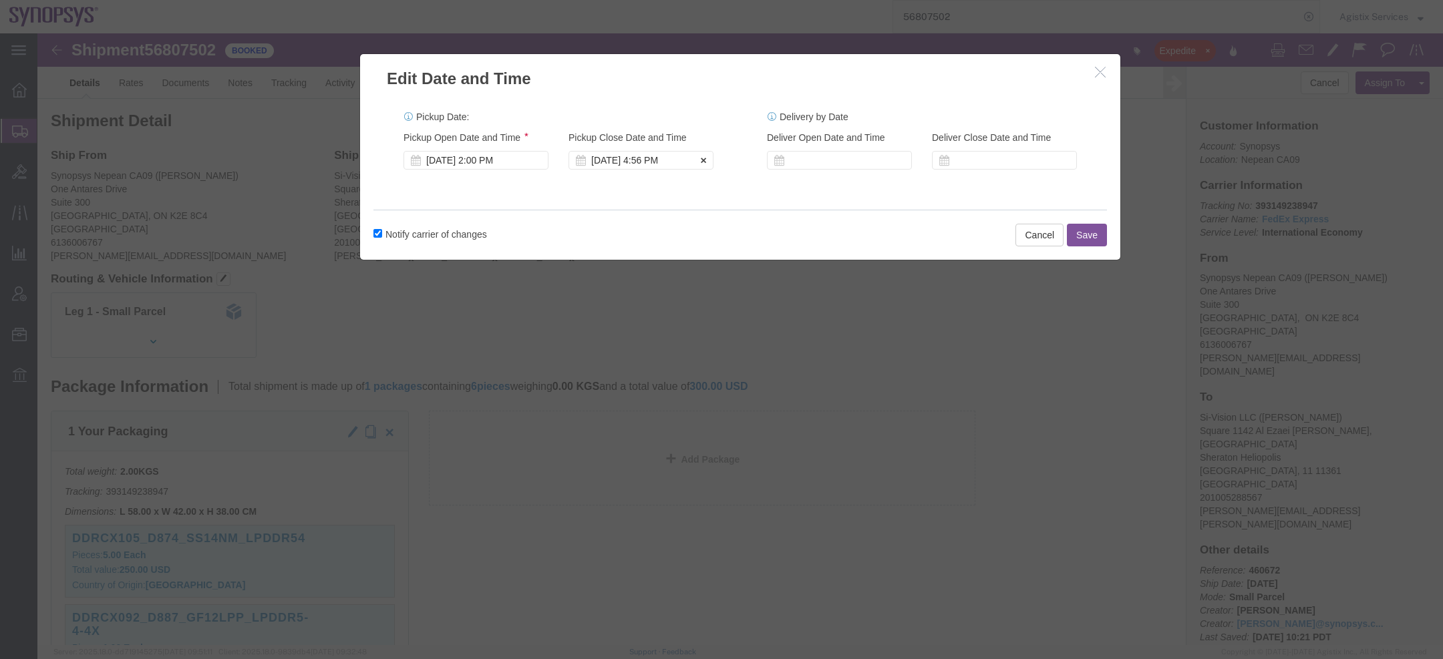
click div "Sep 12 2025 4:56 PM"
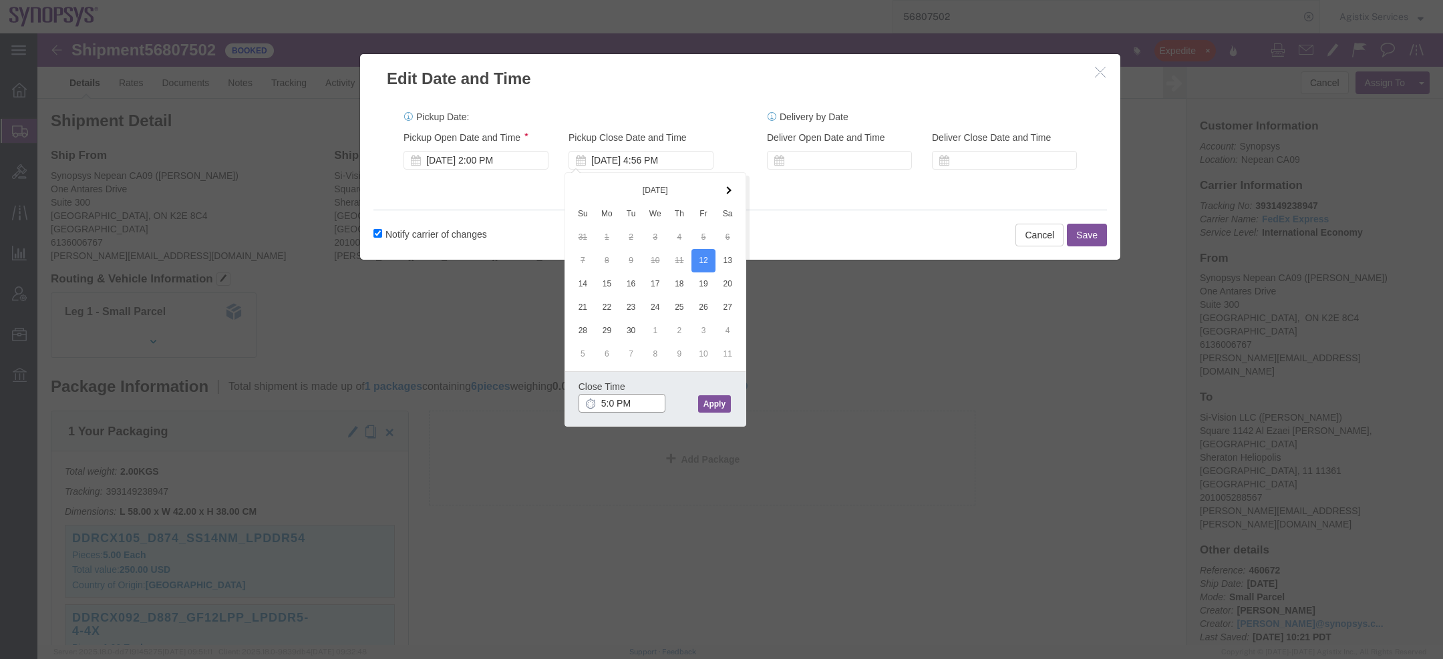
type input "5:00 PM"
click button "Apply"
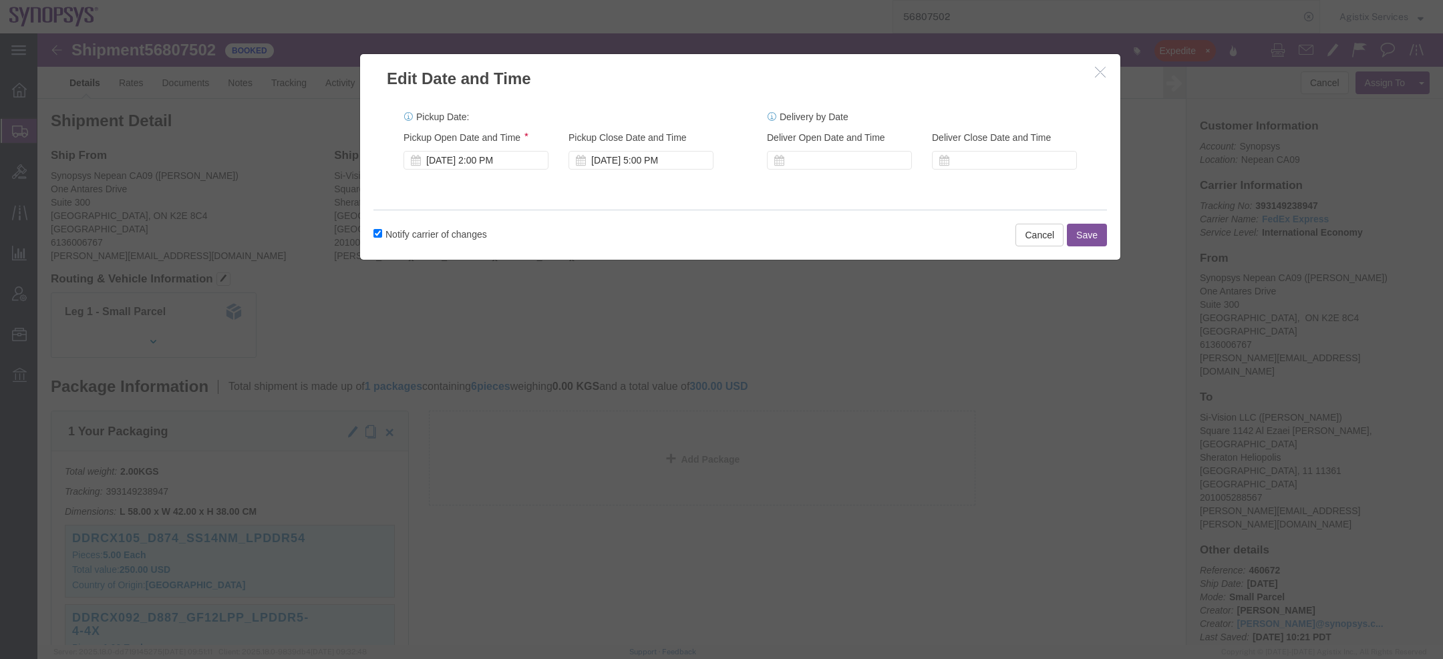
click button "Save"
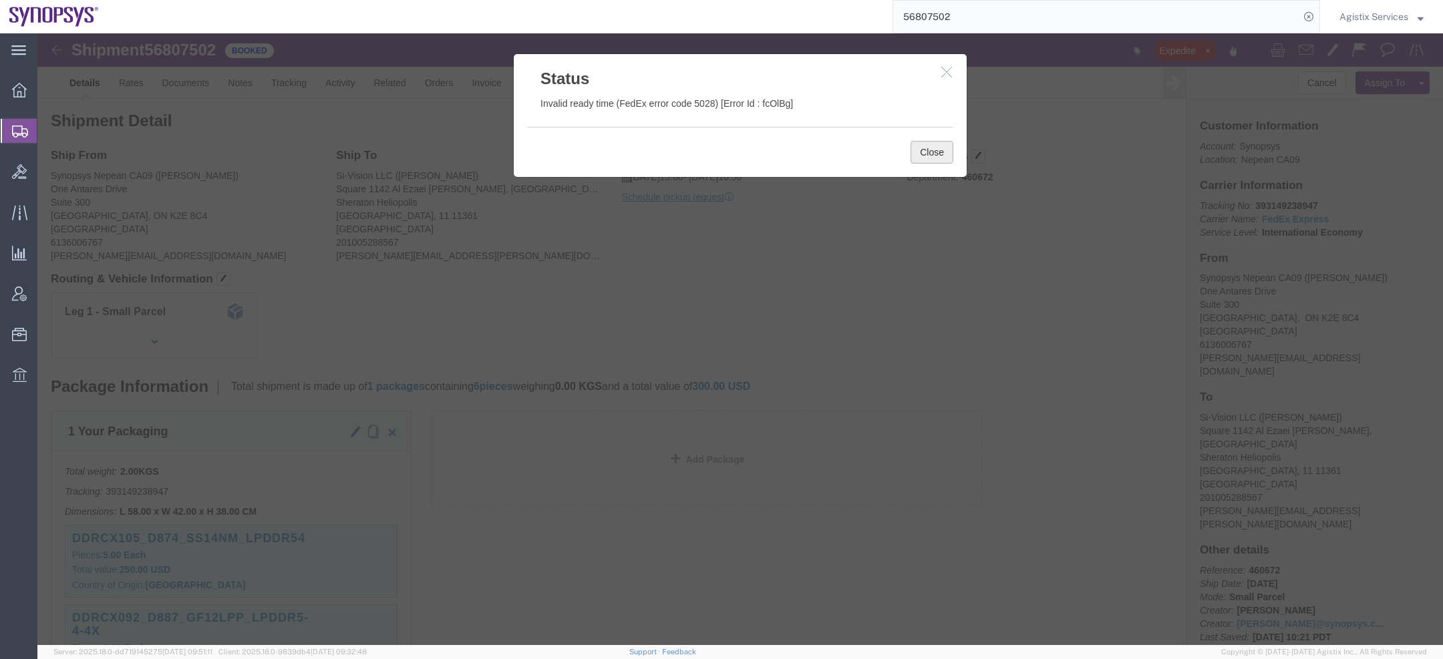
click button "Close"
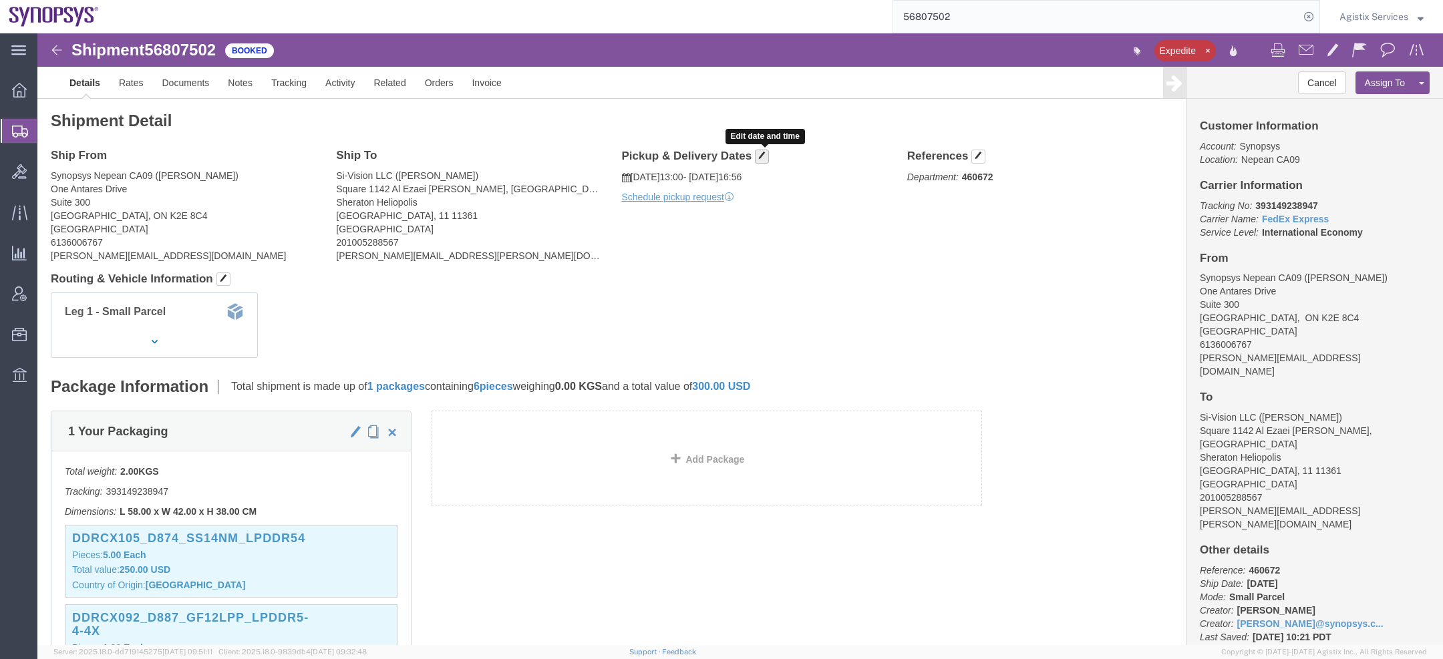
click button "button"
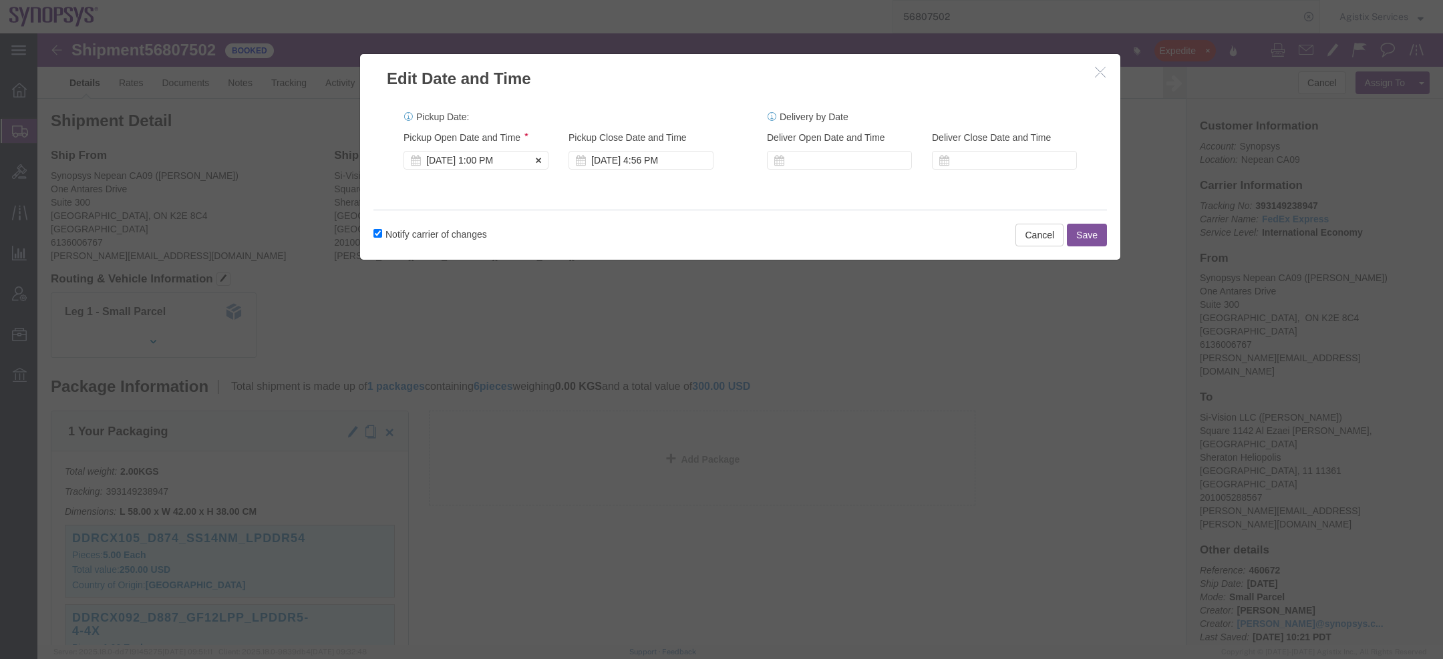
click div "Sep 12 2025 1:00 PM"
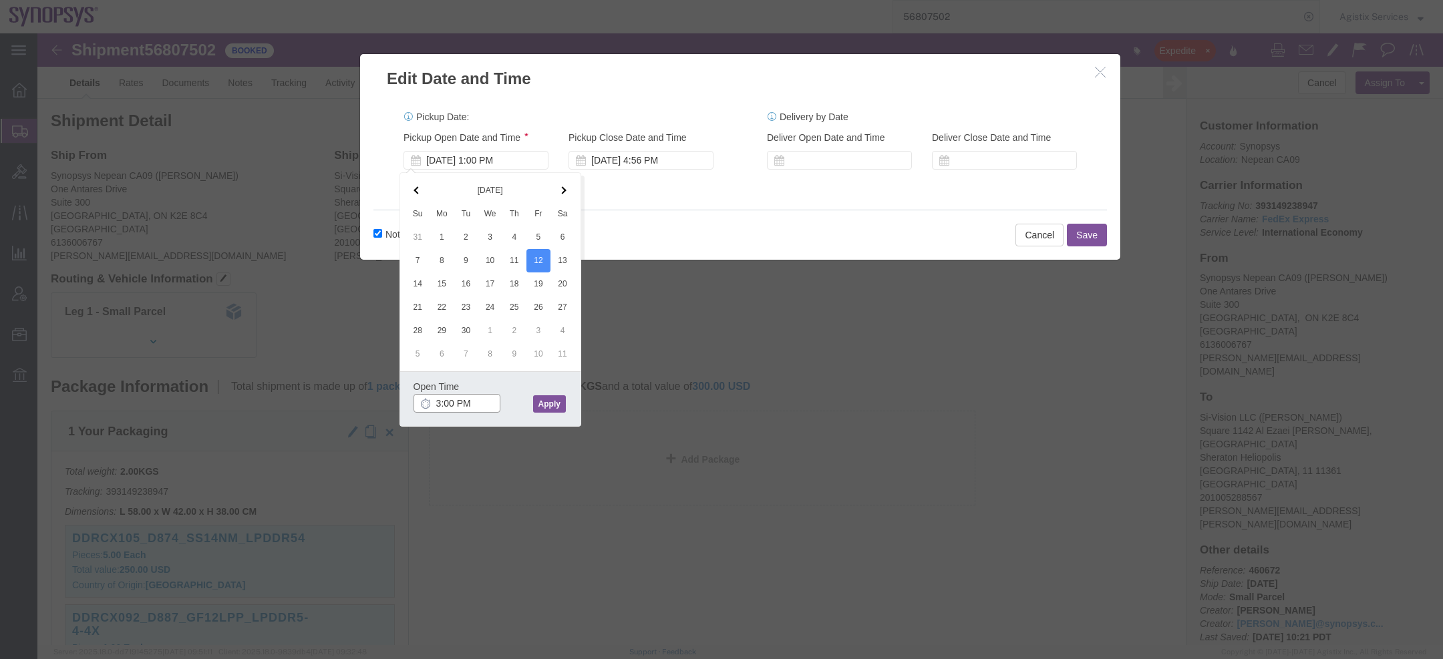
type input "3:00 PM"
click button "Apply"
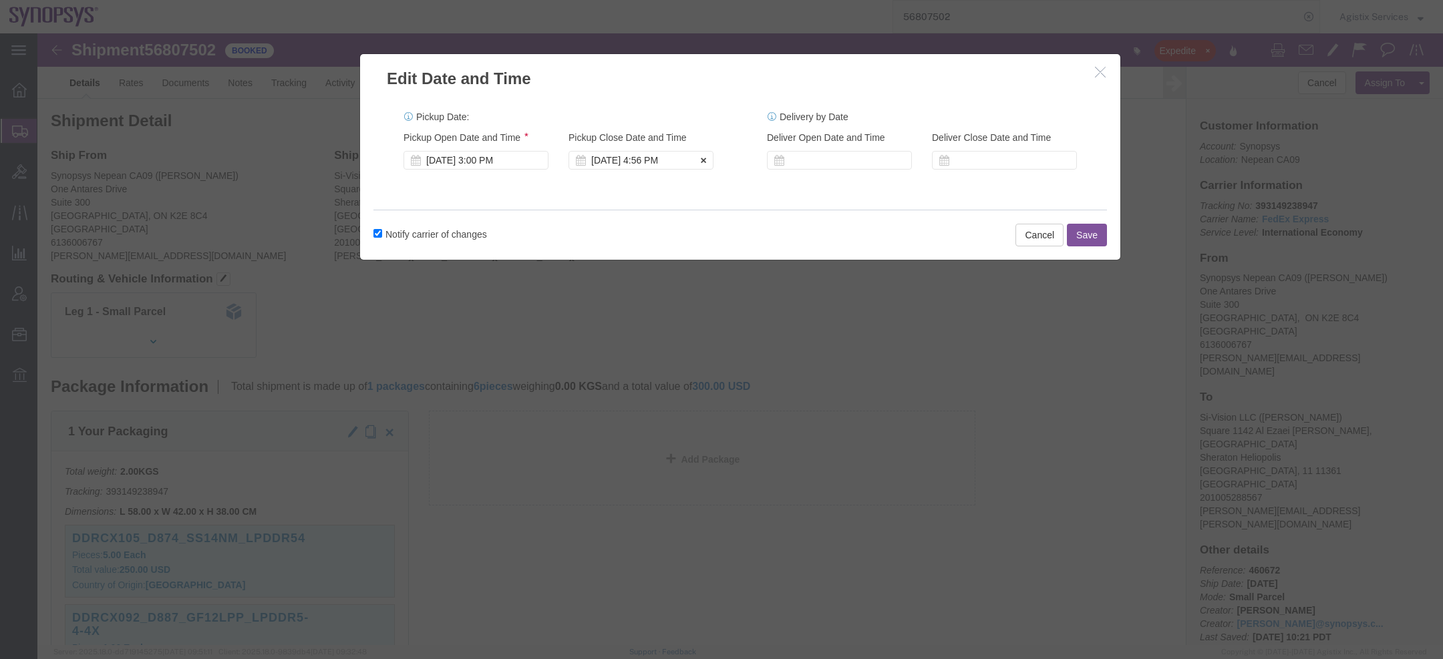
click div "Sep 12 2025 4:56 PM"
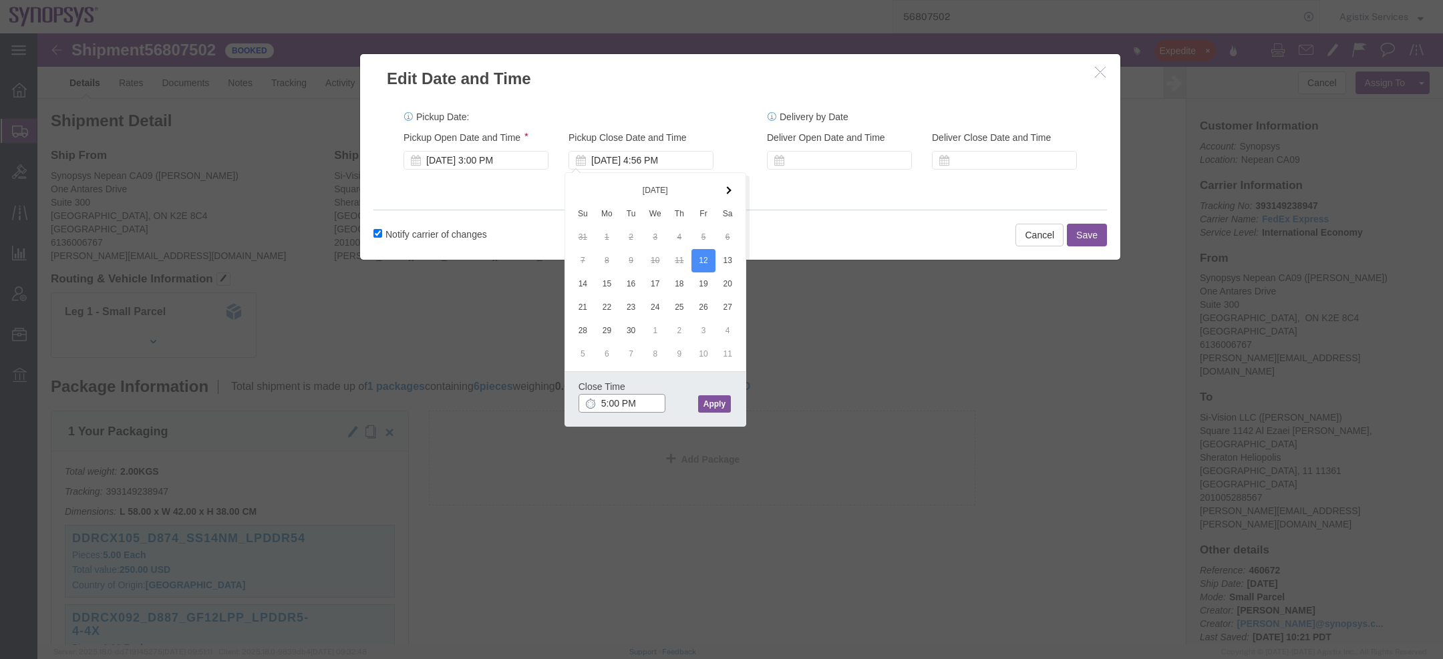
type input "5:00 PM"
click button "Apply"
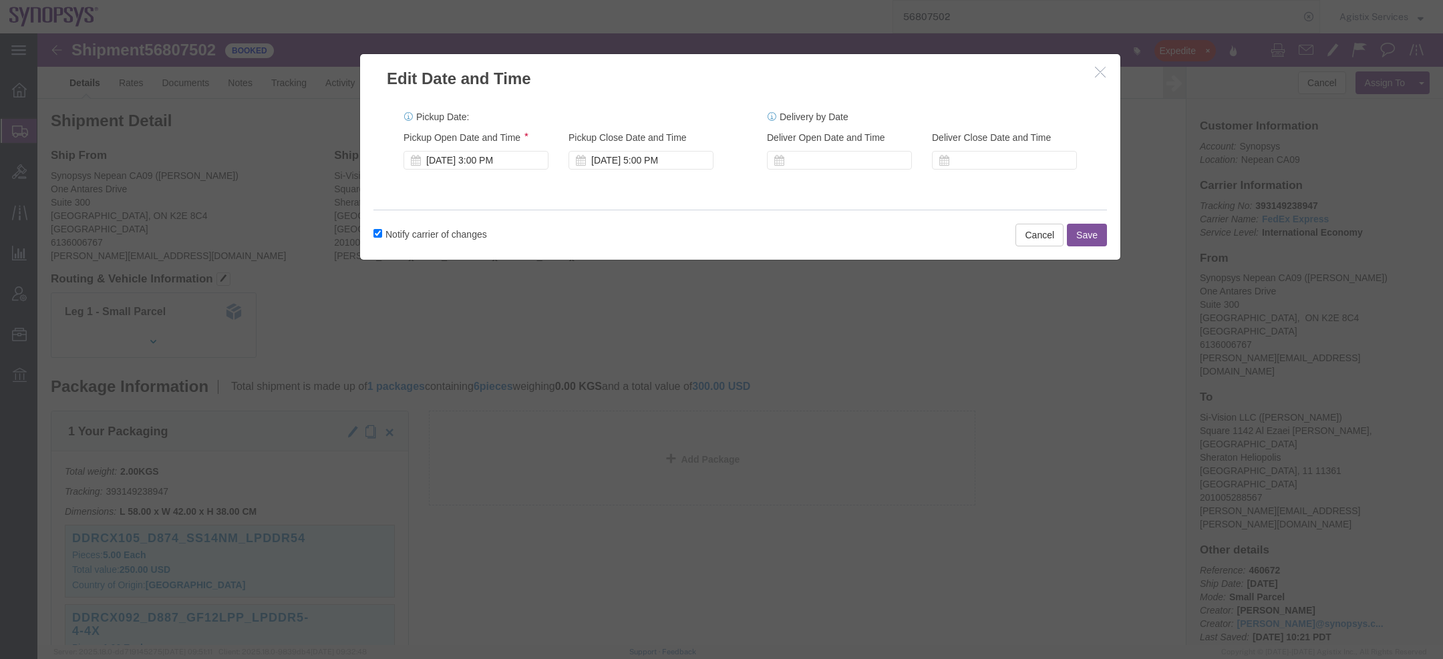
click button "Save"
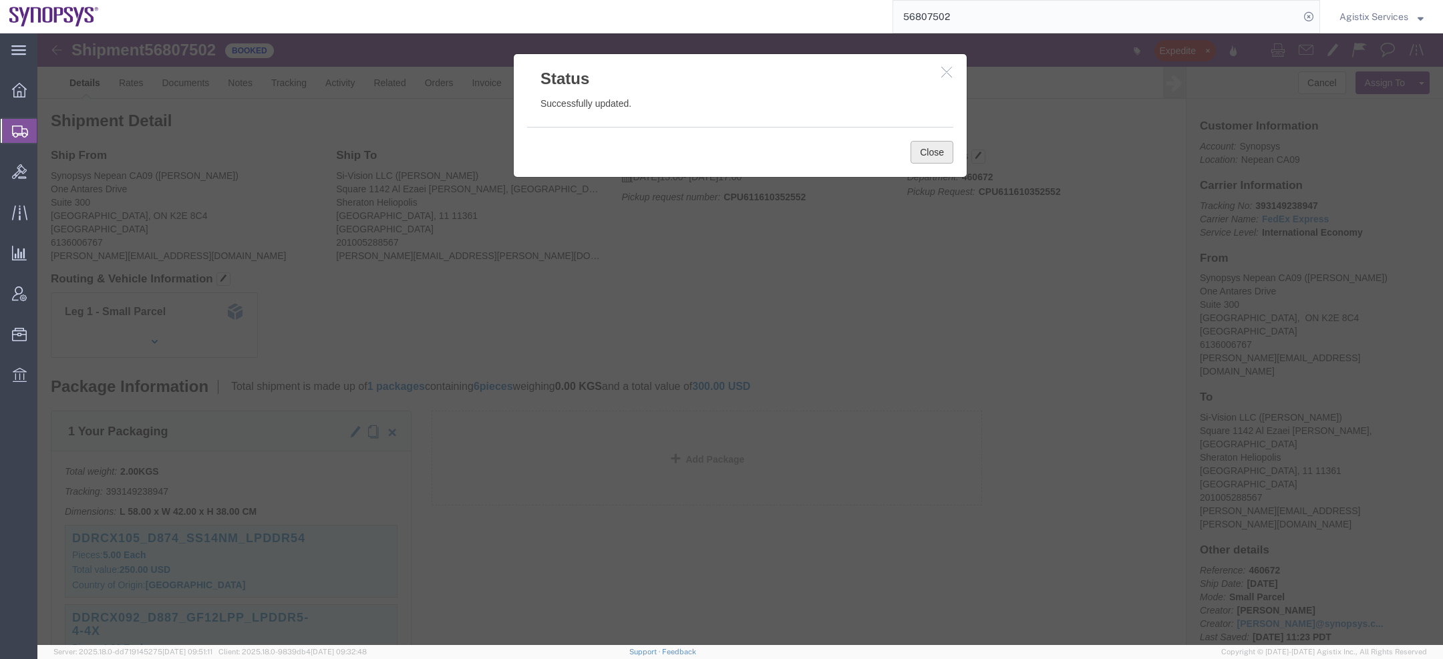
click button "Close"
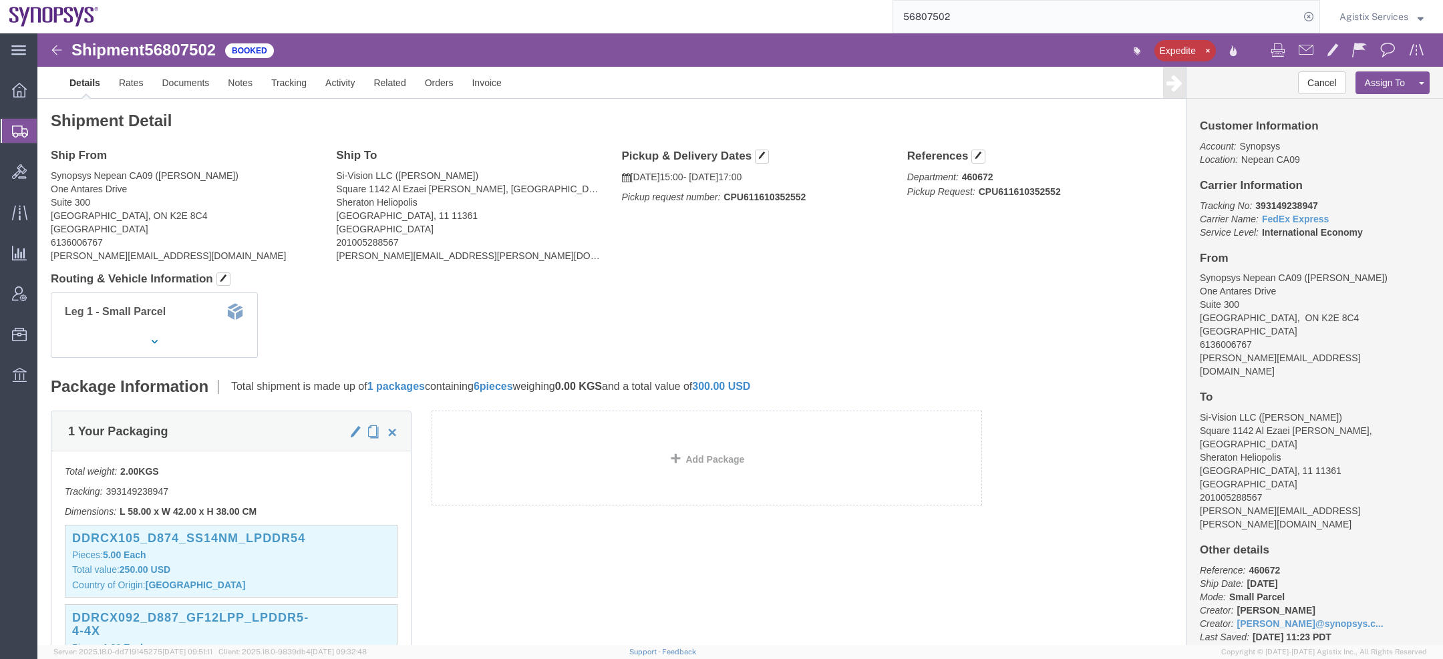
click b "CPU611610352552"
copy b "CPU611610352552"
click span "56807502"
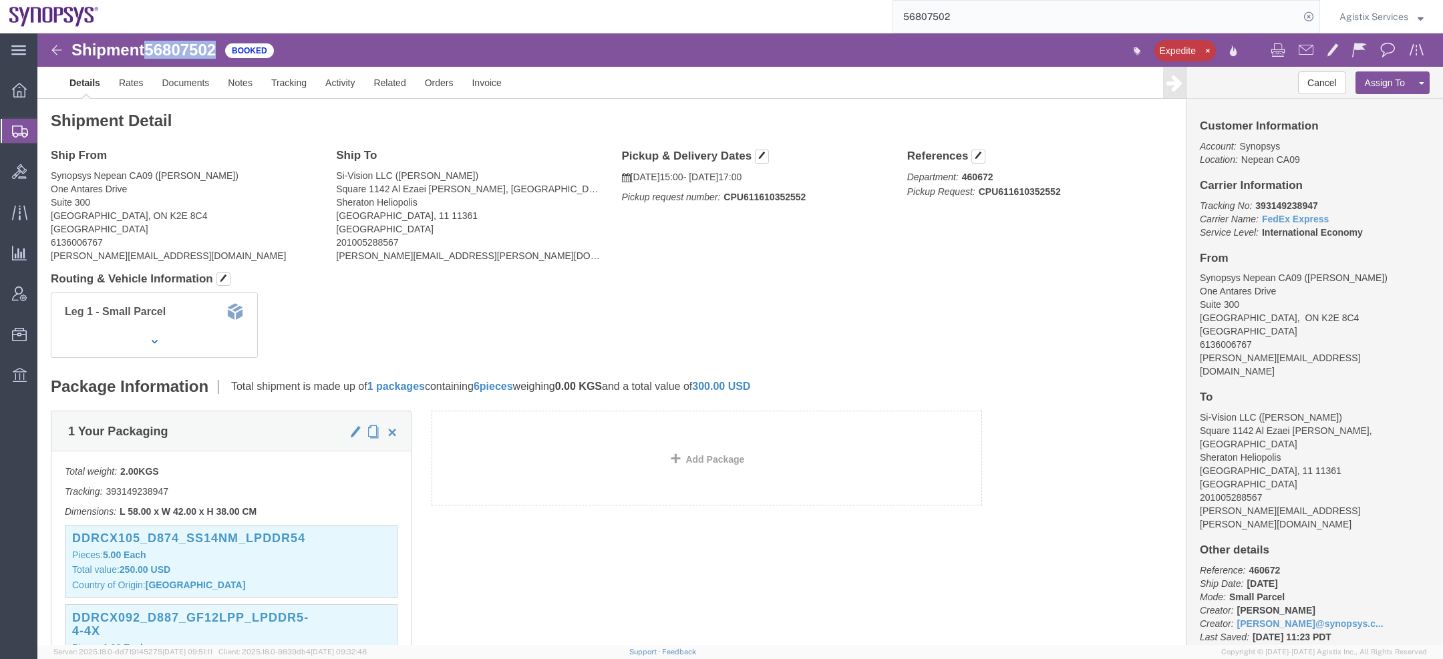
copy span "56807502"
click at [1375, 17] on span "Agistix Services" at bounding box center [1373, 16] width 69 height 15
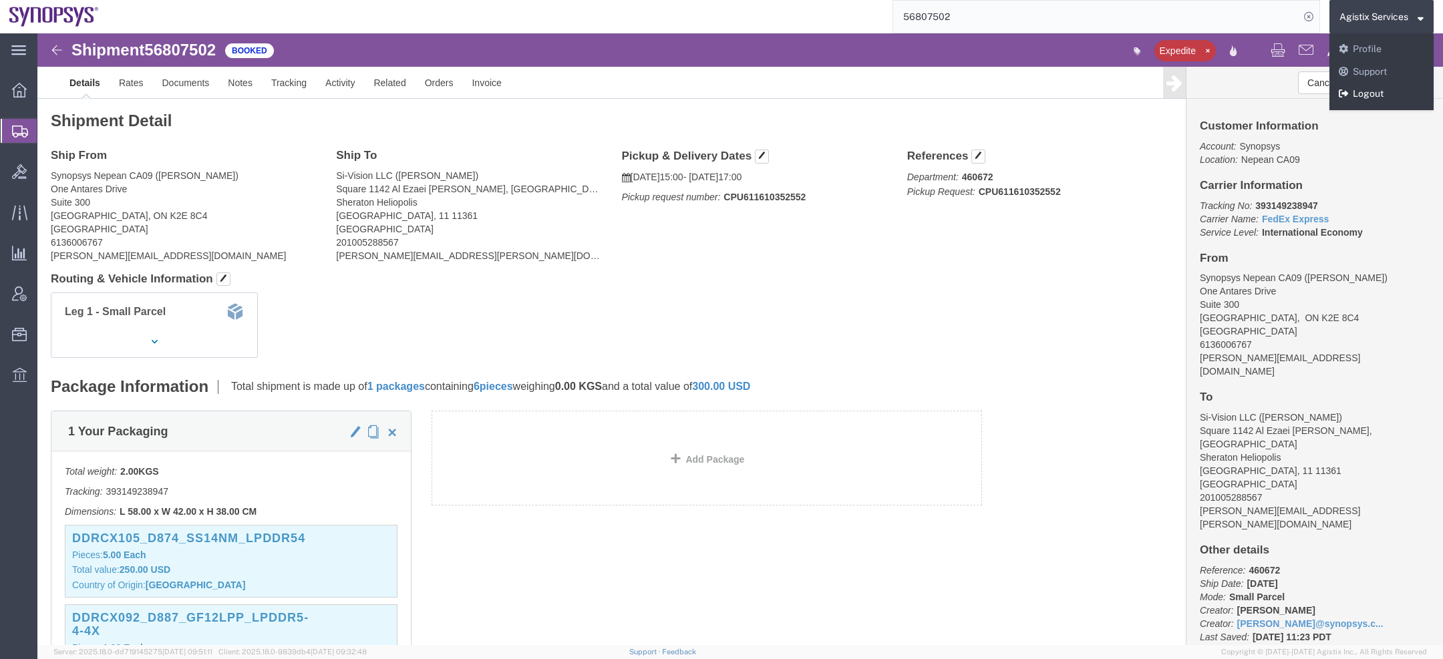
click at [1370, 90] on link "Logout" at bounding box center [1381, 94] width 104 height 23
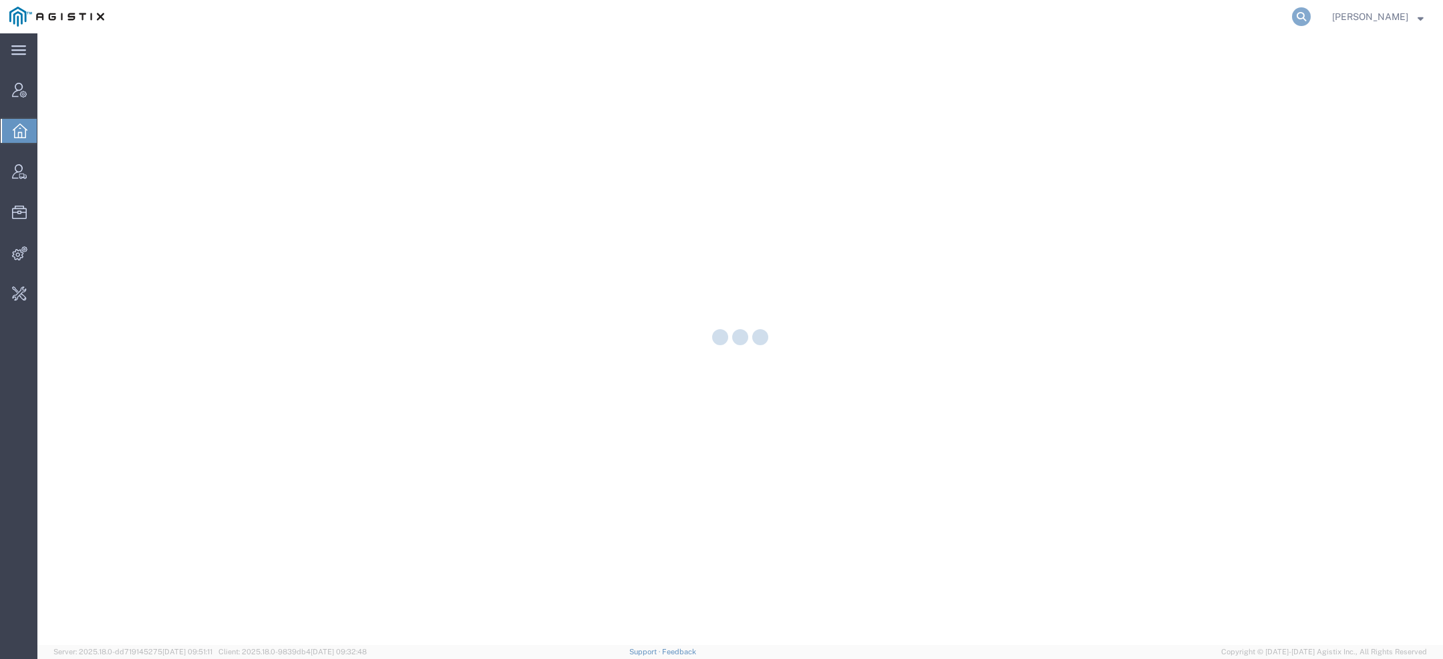
click at [1308, 16] on icon at bounding box center [1301, 16] width 19 height 19
paste input "56794247"
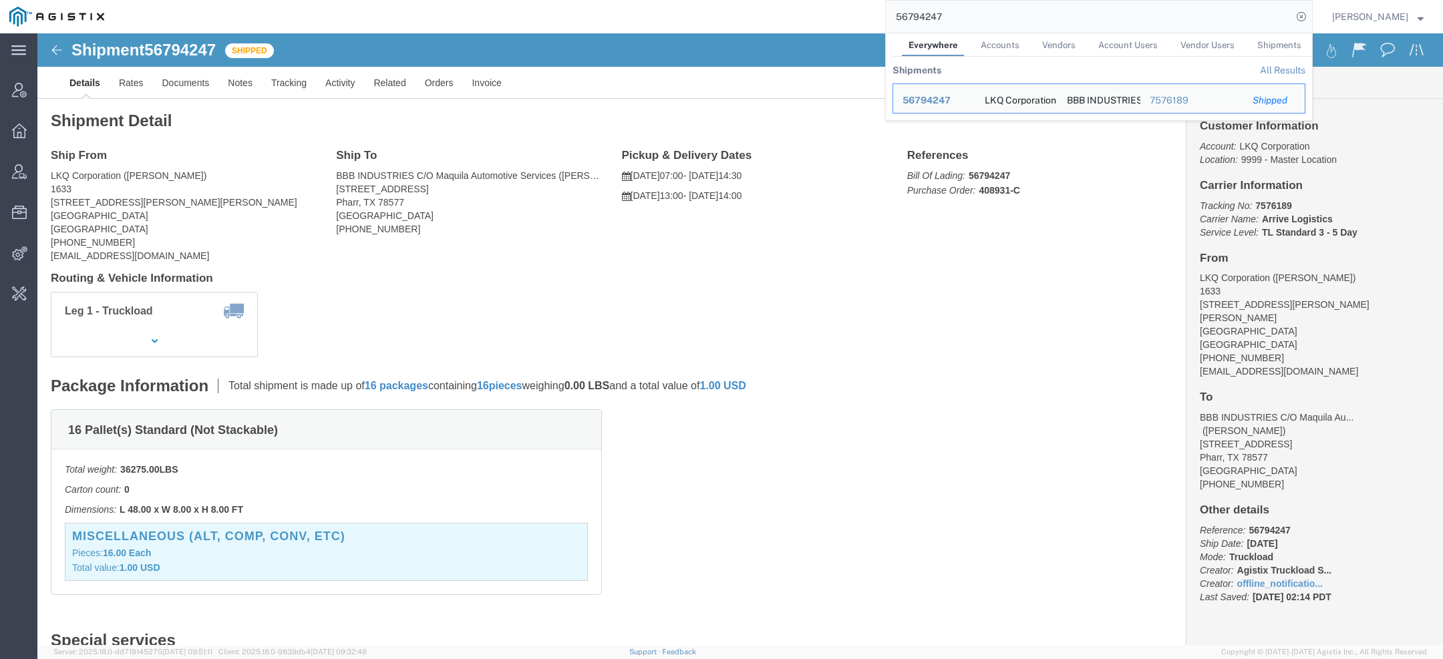
drag, startPoint x: 963, startPoint y: 21, endPoint x: 702, endPoint y: 21, distance: 260.5
click at [702, 21] on div "56794247 Everywhere Accounts Vendors Account Users Vendor Users Shipments Shipm…" at bounding box center [713, 16] width 1199 height 33
paste input "292686"
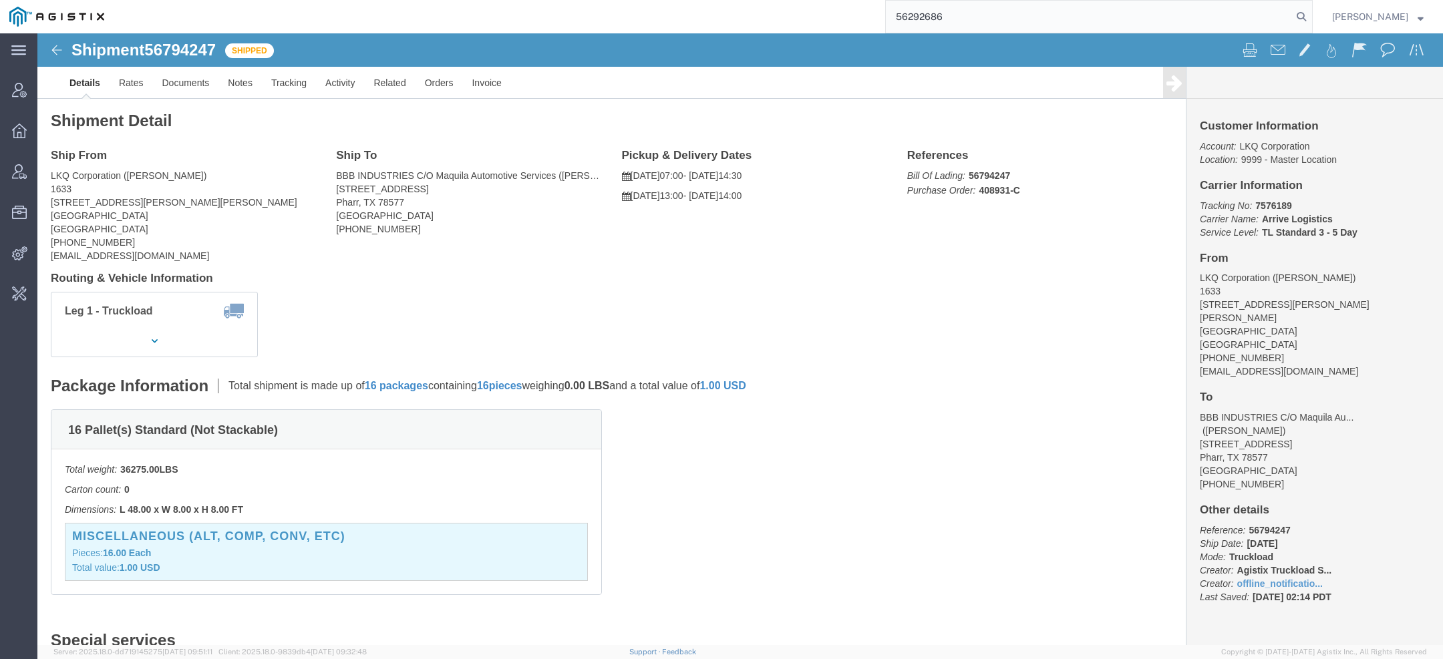
type input "56292686"
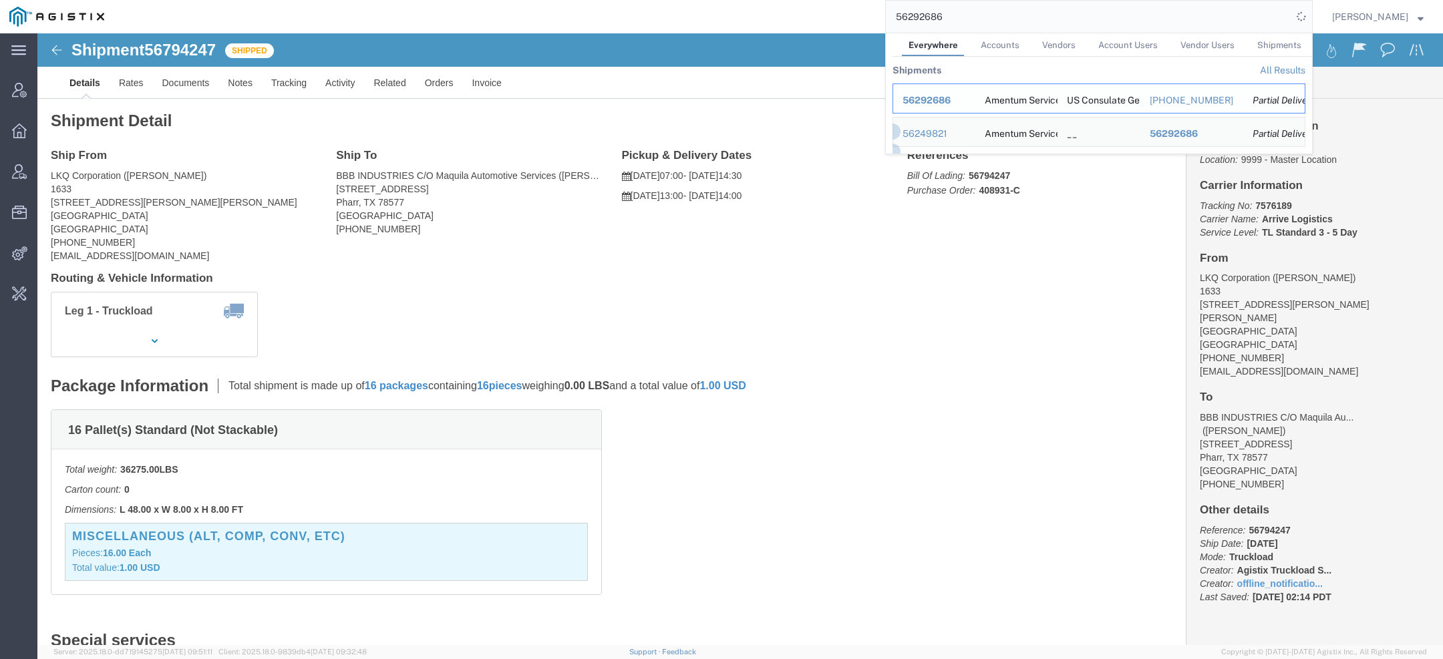
click at [924, 98] on span "56292686" at bounding box center [926, 100] width 48 height 11
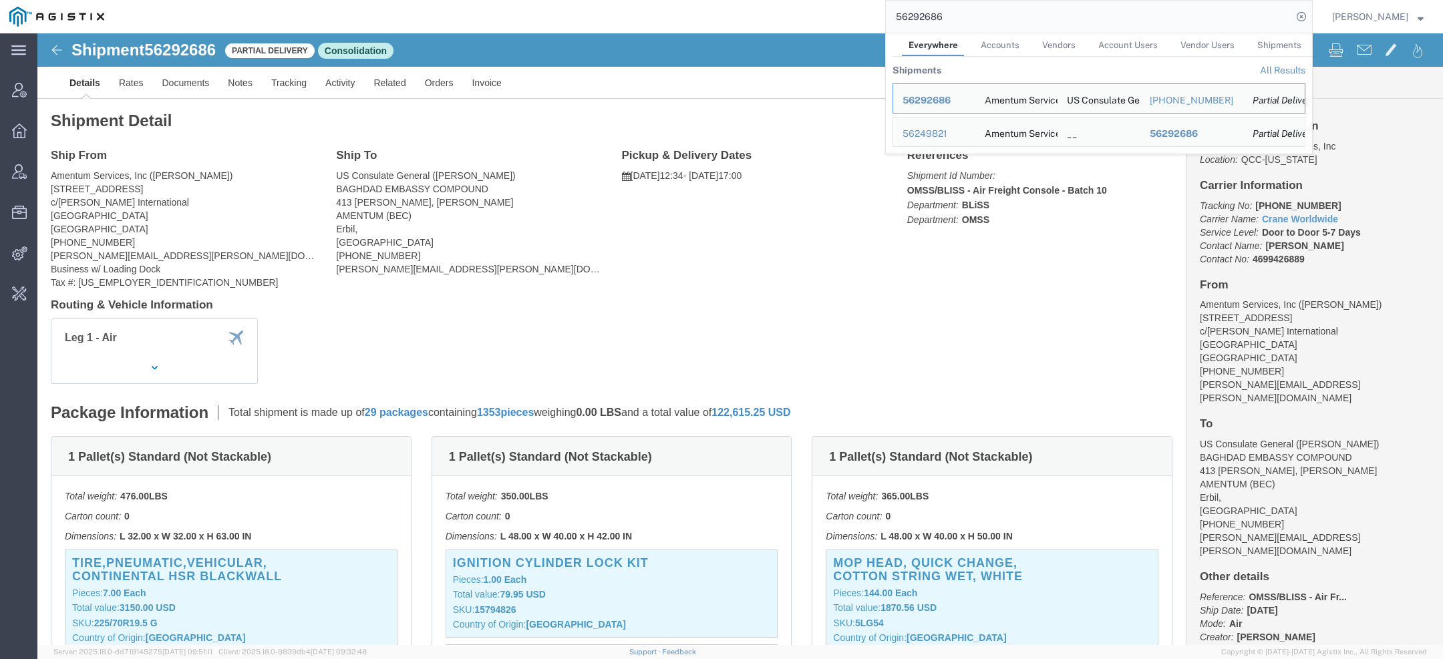
click div "Shipment 56292686 Partial Delivery Consolidation"
